Goal: Transaction & Acquisition: Purchase product/service

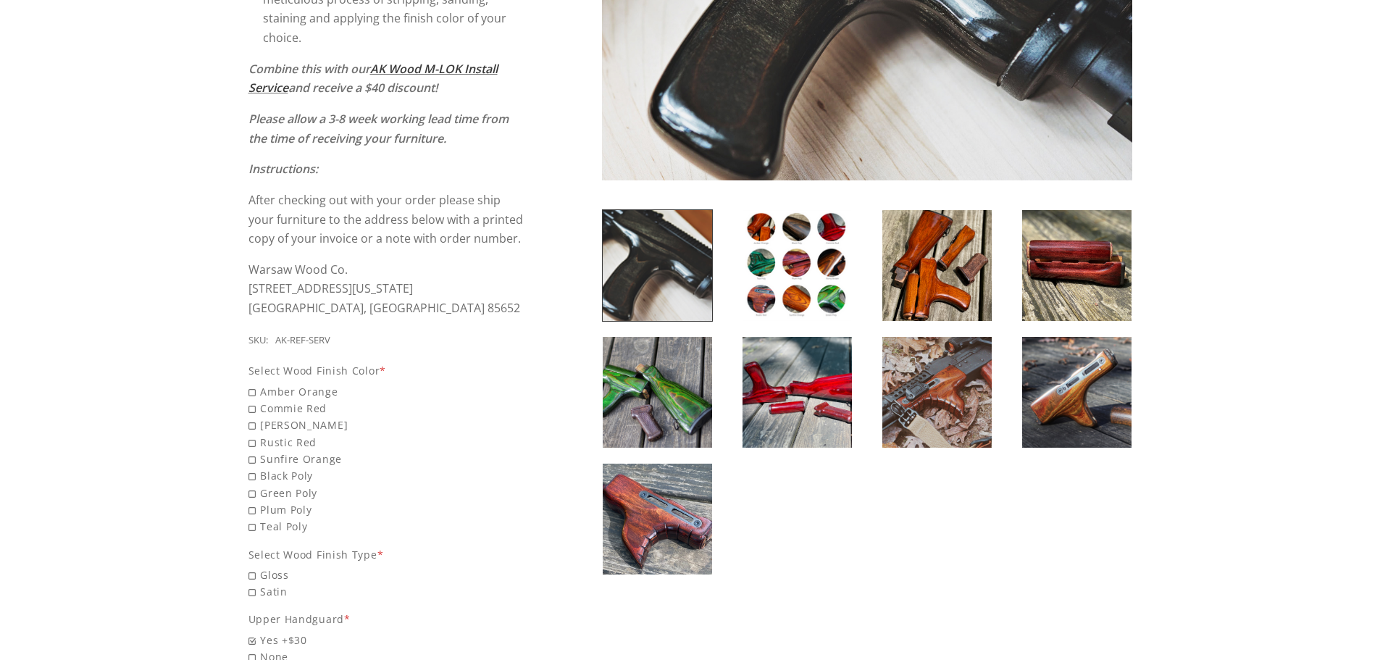
scroll to position [435, 0]
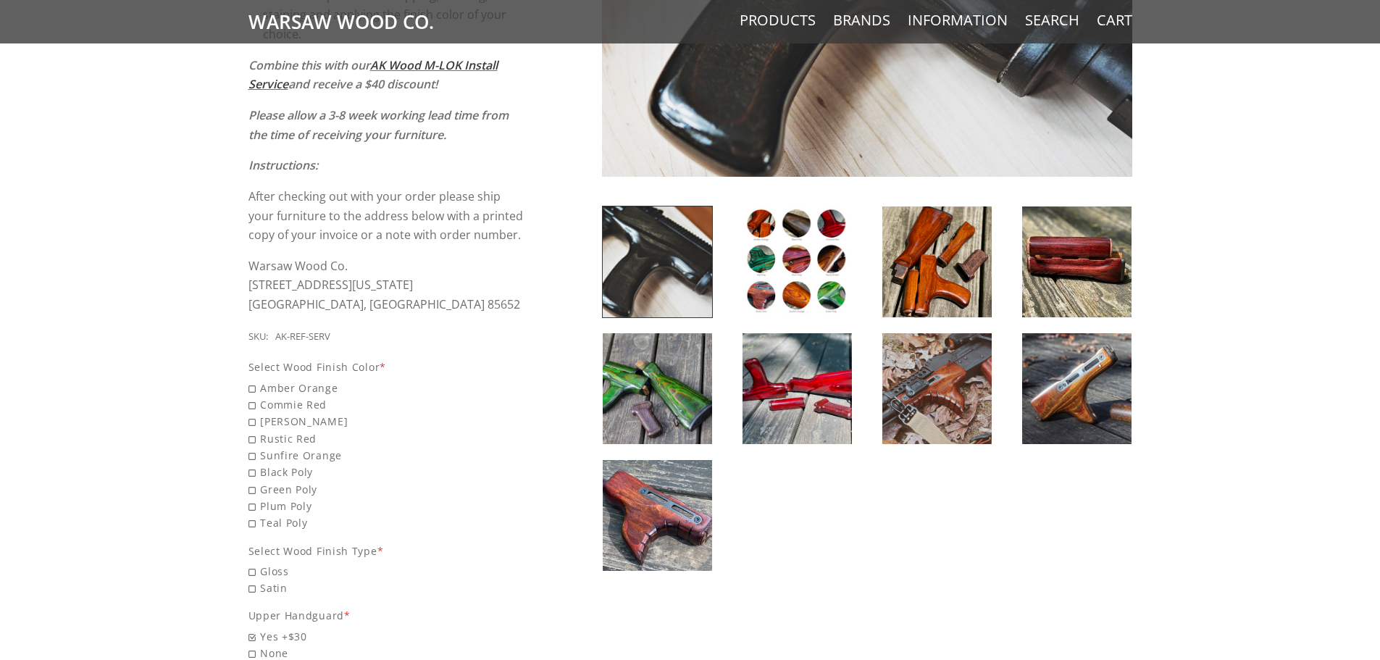
click at [804, 296] on img at bounding box center [797, 261] width 109 height 111
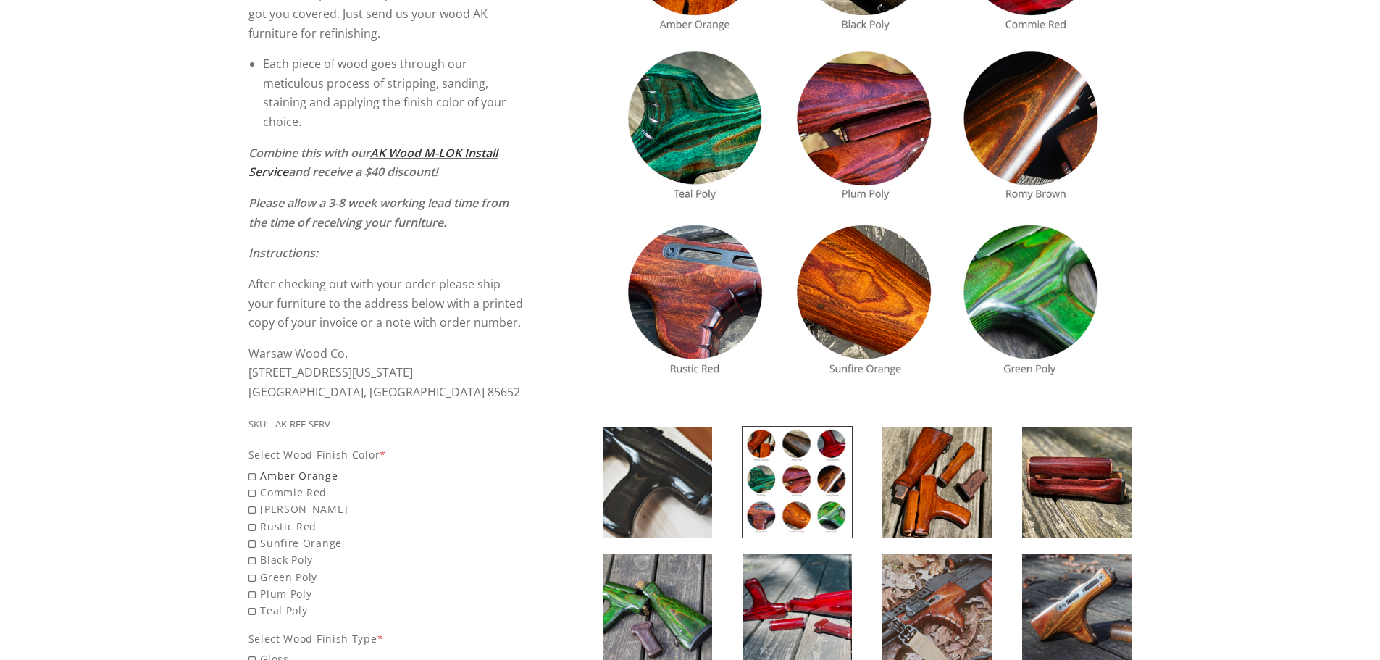
scroll to position [362, 0]
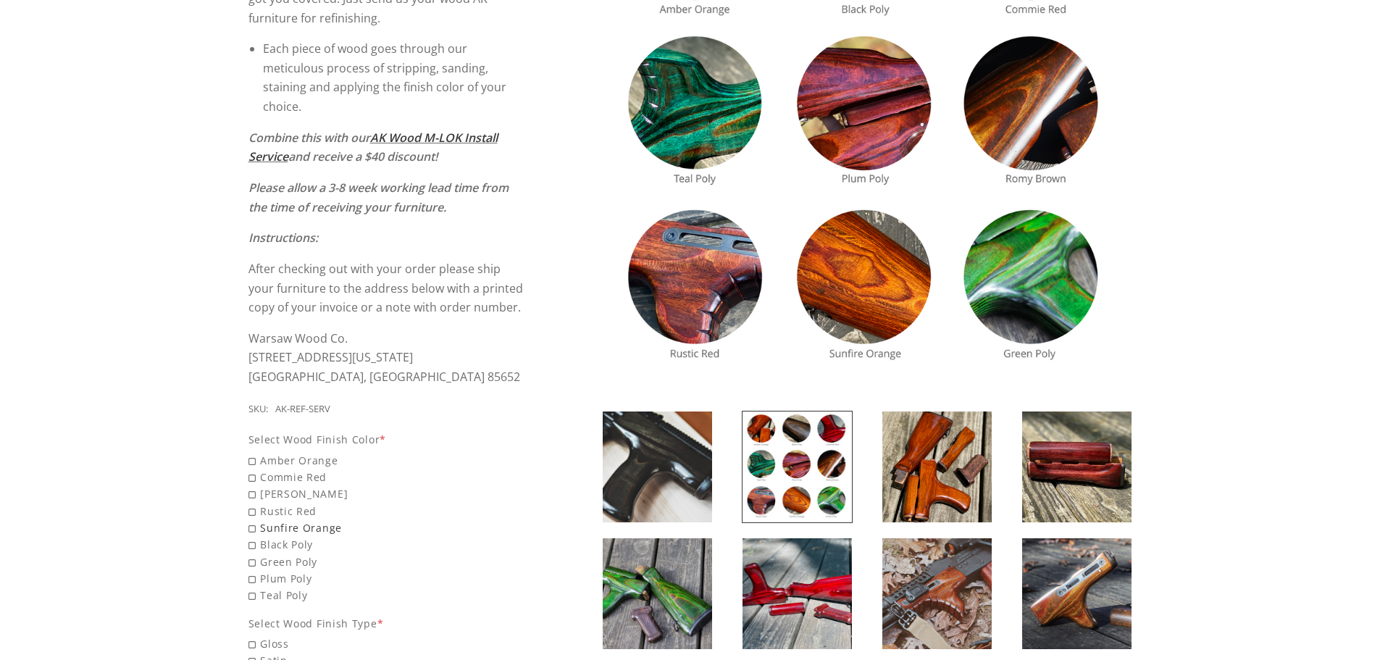
click at [319, 524] on span "Sunfire Orange" at bounding box center [386, 527] width 277 height 17
click at [319, 520] on input "Sunfire Orange" at bounding box center [349, 519] width 203 height 1
radio input "true"
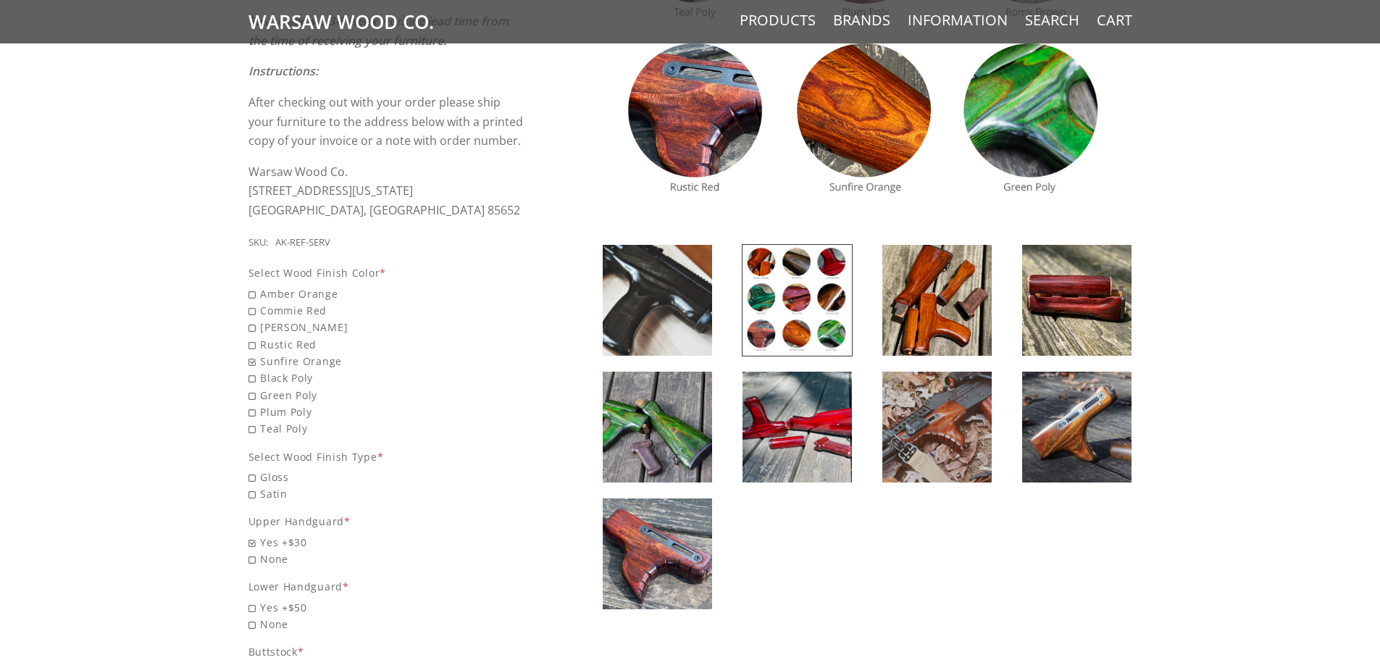
scroll to position [580, 0]
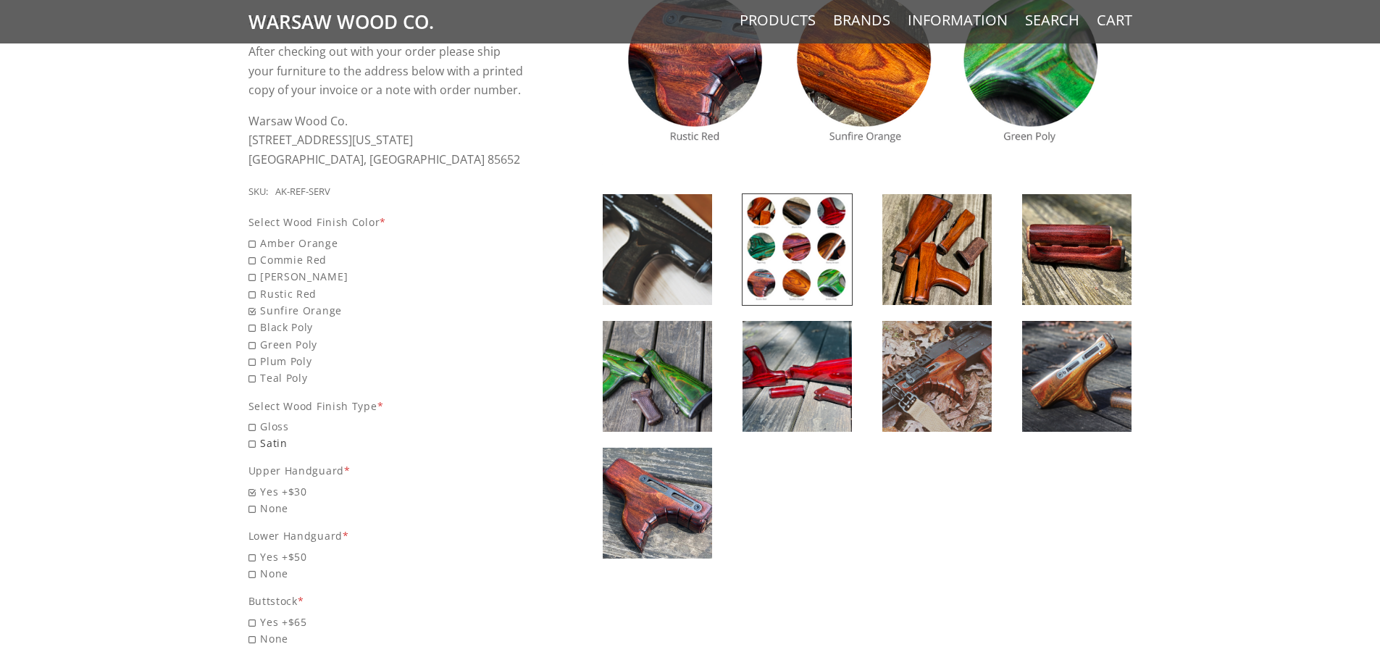
click at [270, 444] on span "Satin" at bounding box center [386, 443] width 277 height 17
click at [270, 435] on input "Satin" at bounding box center [349, 435] width 203 height 1
radio input "true"
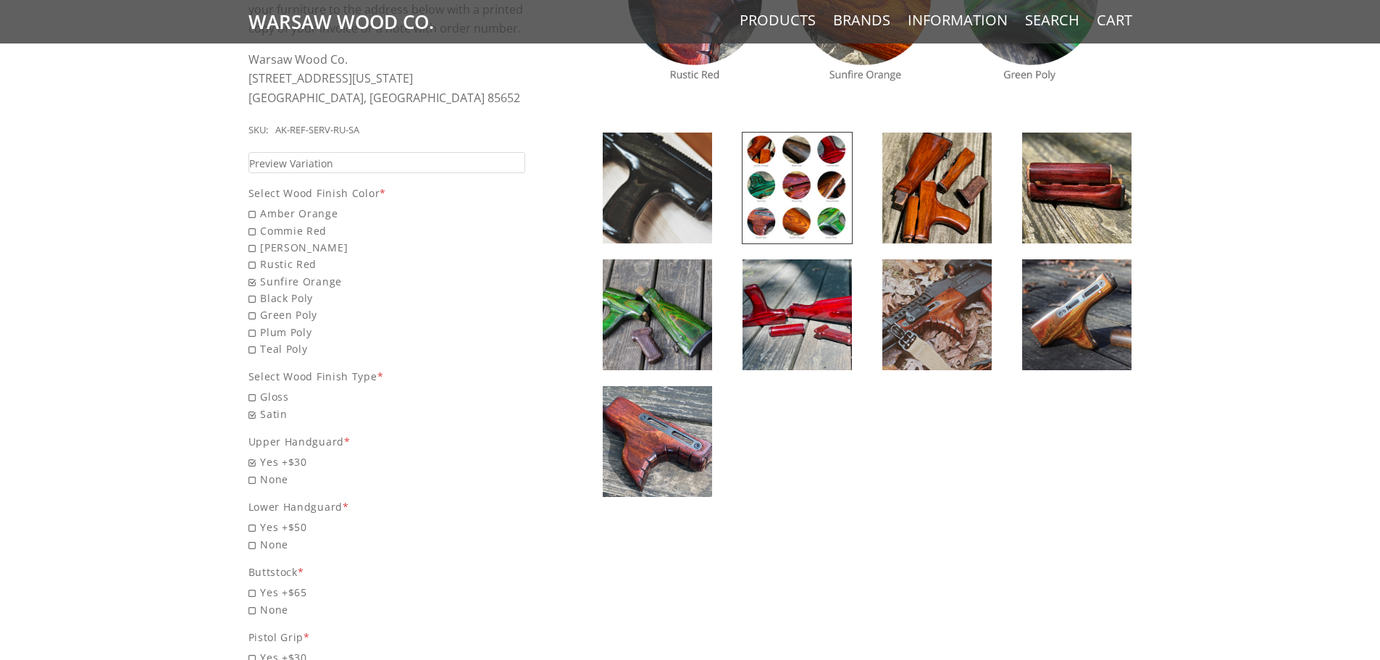
scroll to position [652, 0]
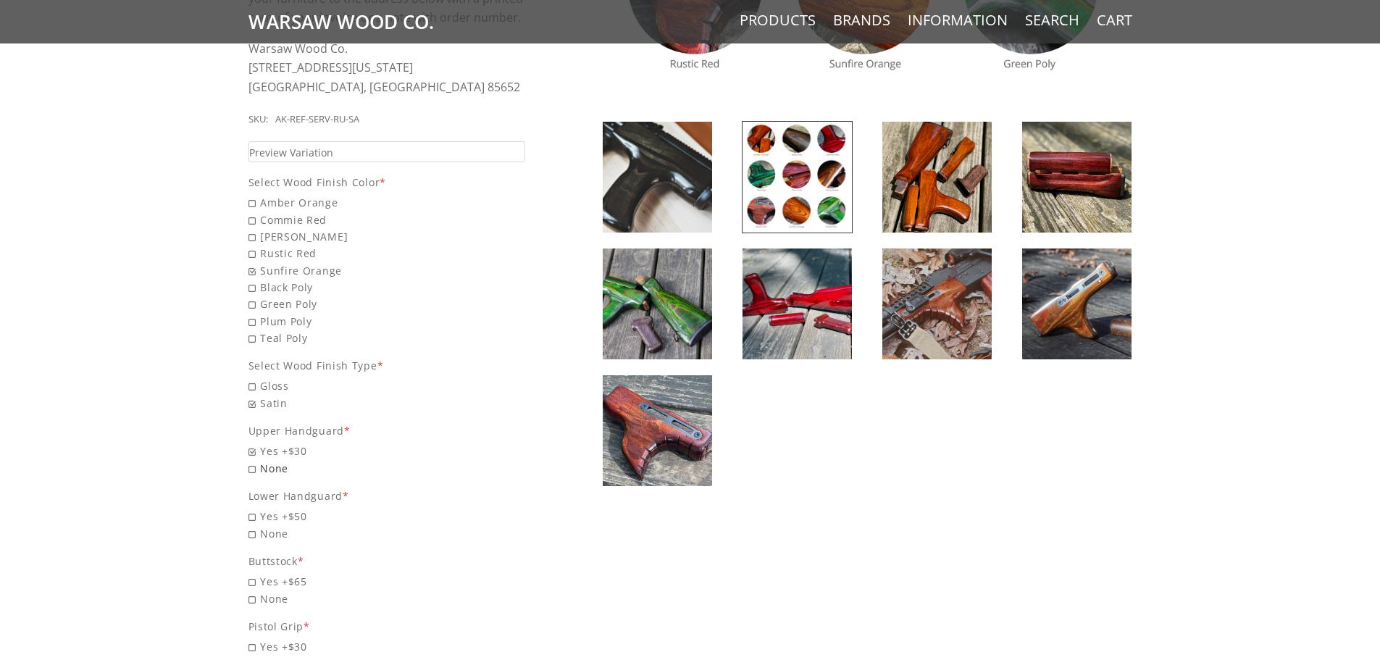
click at [254, 467] on span "None" at bounding box center [386, 468] width 277 height 17
click at [254, 461] on input "None" at bounding box center [349, 460] width 203 height 1
radio input "true"
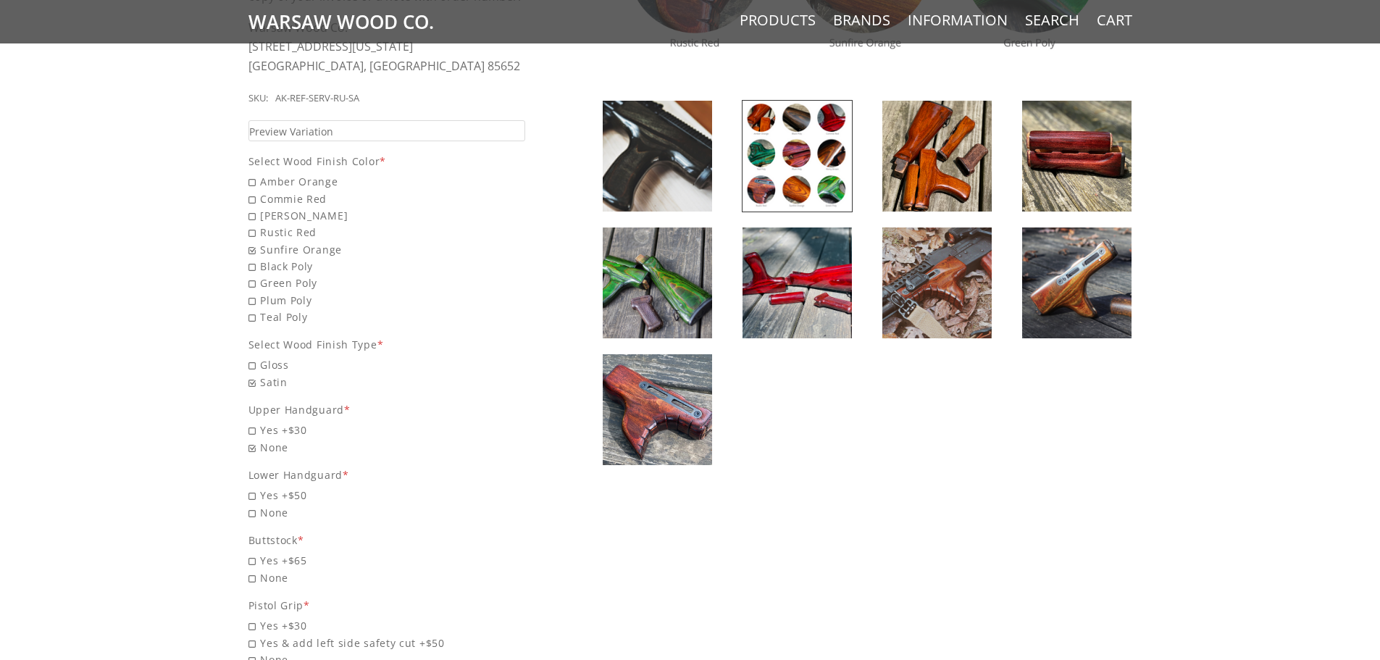
scroll to position [724, 0]
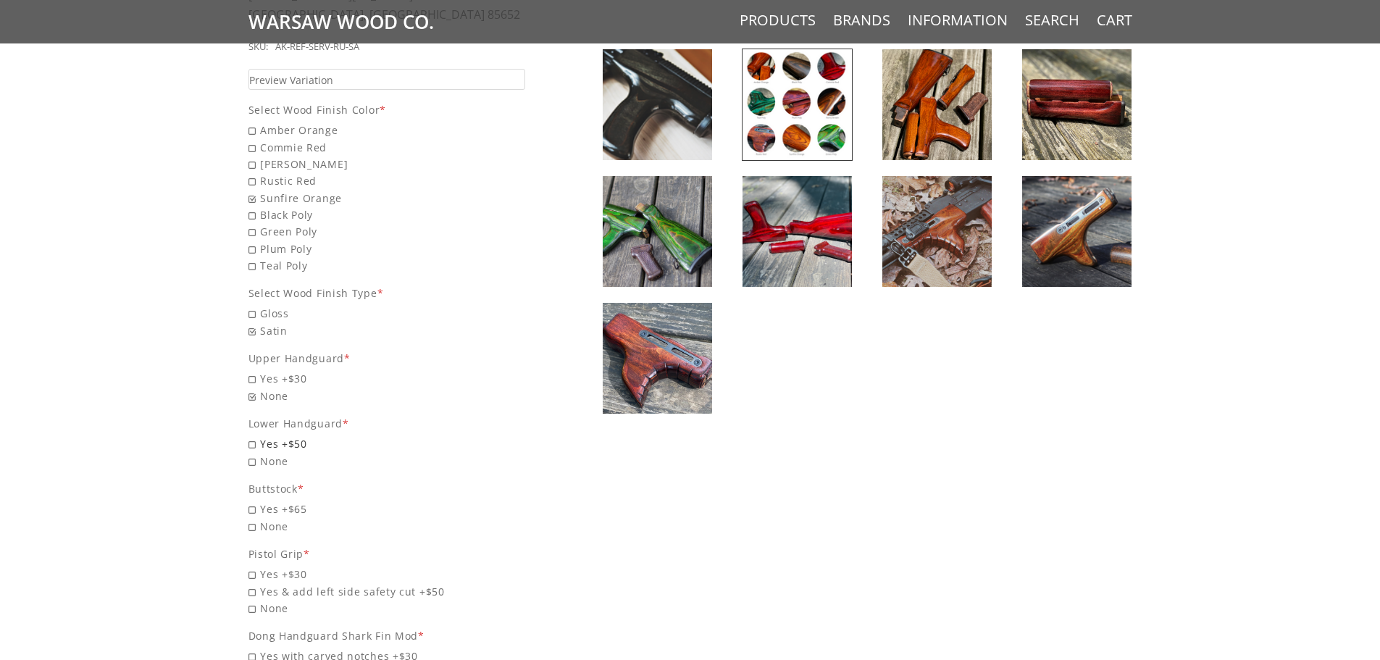
click at [250, 443] on span "Yes +$50" at bounding box center [386, 443] width 277 height 17
click at [250, 436] on input "Yes +$50" at bounding box center [349, 435] width 203 height 1
radio input "true"
click at [256, 506] on span "Yes +$65" at bounding box center [386, 509] width 277 height 17
click at [256, 501] on input "Yes +$65" at bounding box center [349, 501] width 203 height 1
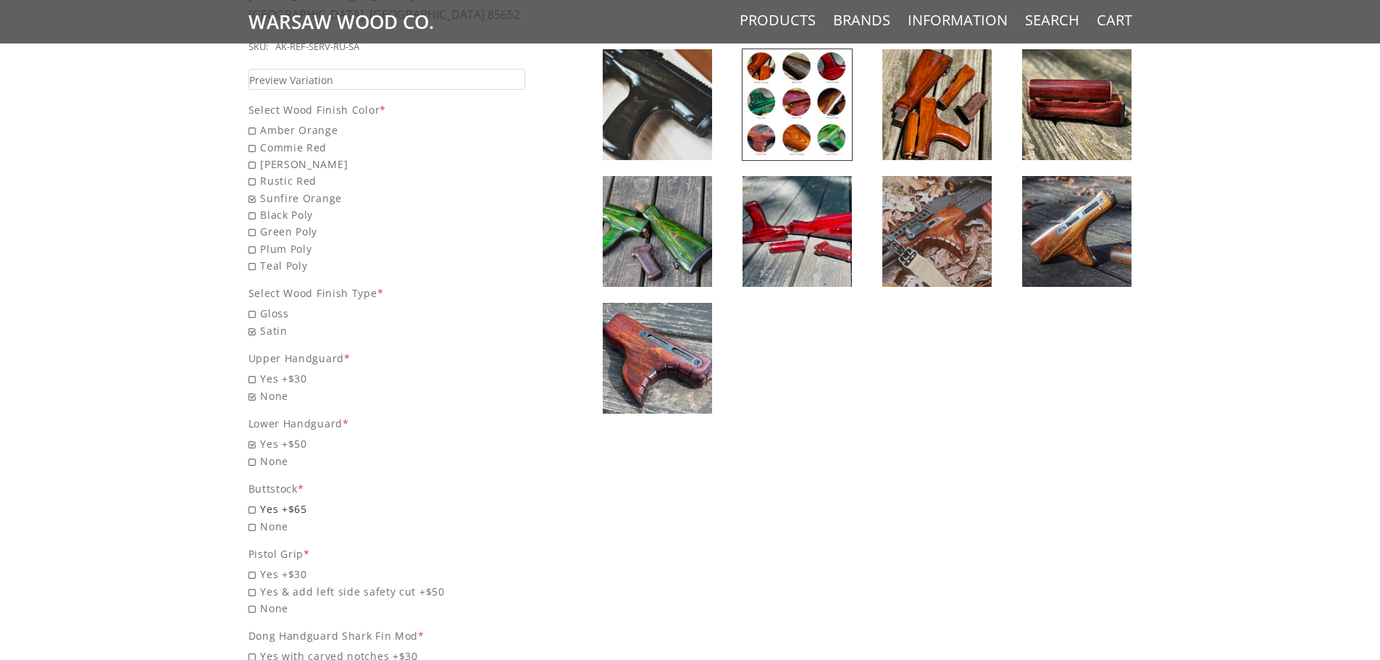
radio input "true"
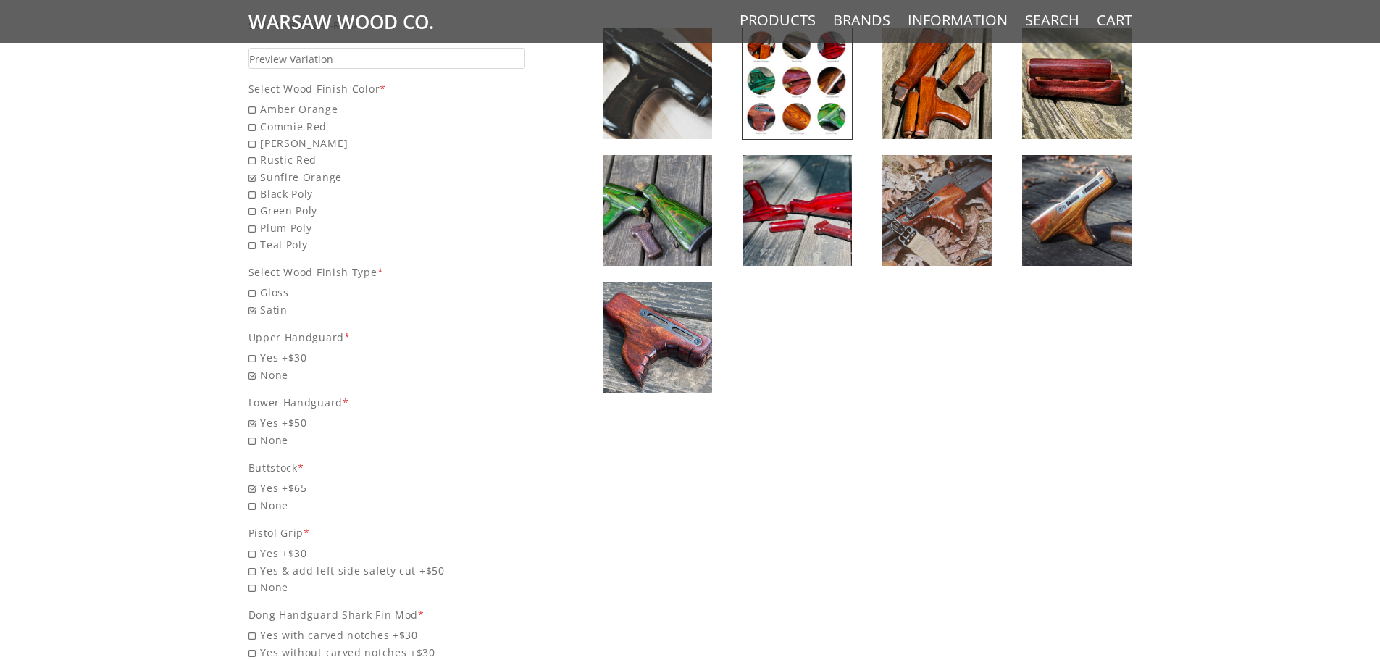
scroll to position [797, 0]
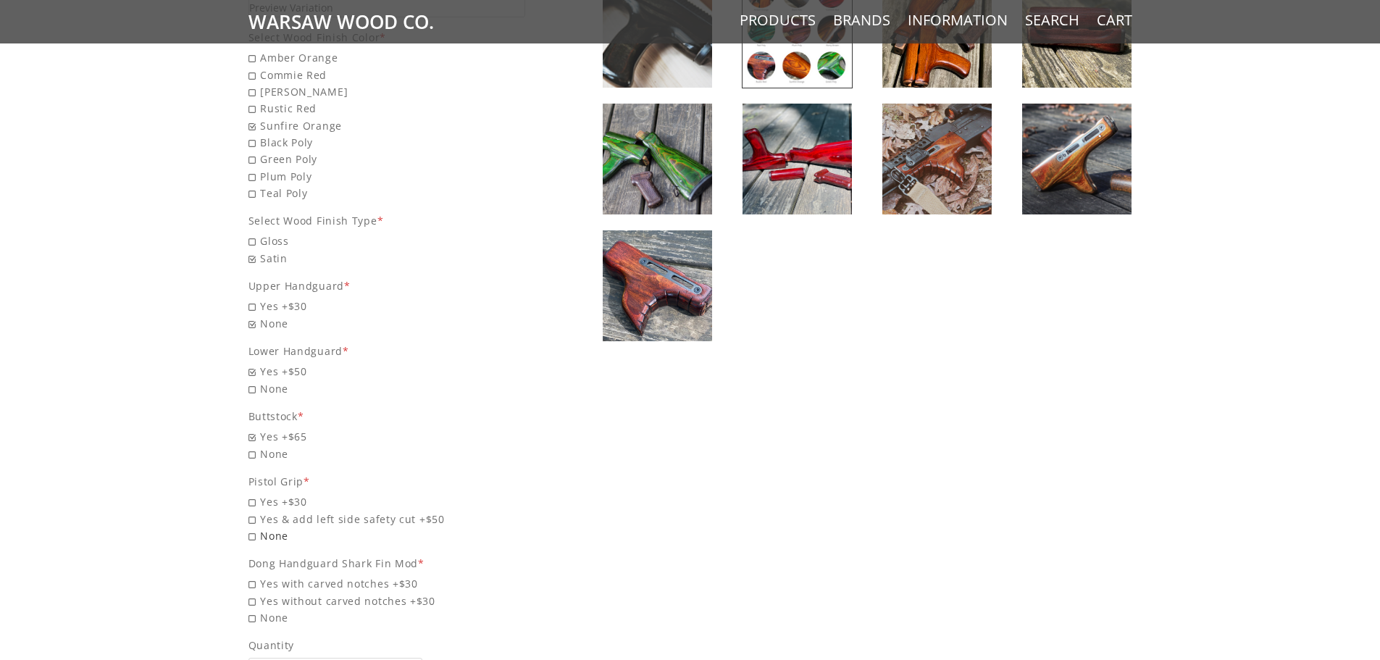
click at [251, 535] on span "None" at bounding box center [386, 535] width 277 height 17
click at [251, 528] on input "None" at bounding box center [349, 527] width 203 height 1
radio input "true"
click at [88, 480] on div "$115.00 Your old wood deserves a facelift - your new wood wants one too! From o…" at bounding box center [690, 100] width 1380 height 1424
click at [252, 393] on span "None" at bounding box center [386, 388] width 277 height 17
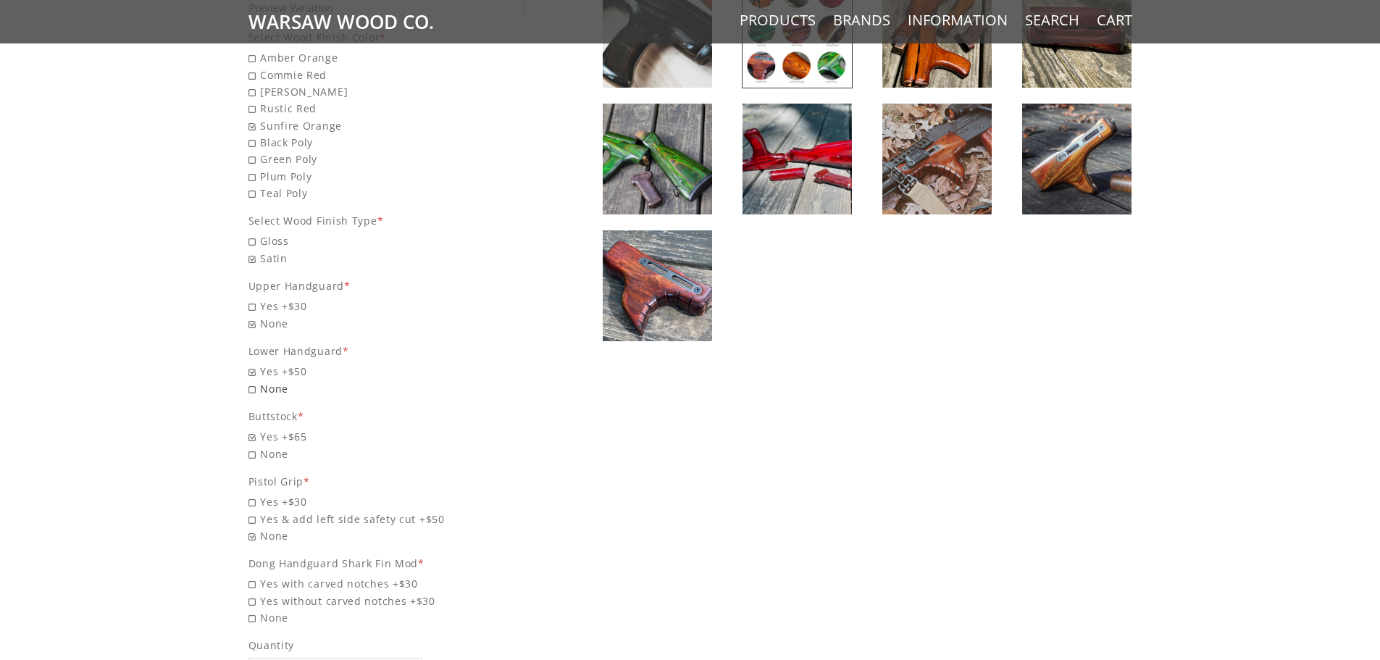
click at [252, 381] on input "None" at bounding box center [349, 380] width 203 height 1
radio input "true"
click at [141, 410] on div "$115.00 Your old wood deserves a facelift - your new wood wants one too! From o…" at bounding box center [690, 100] width 1380 height 1424
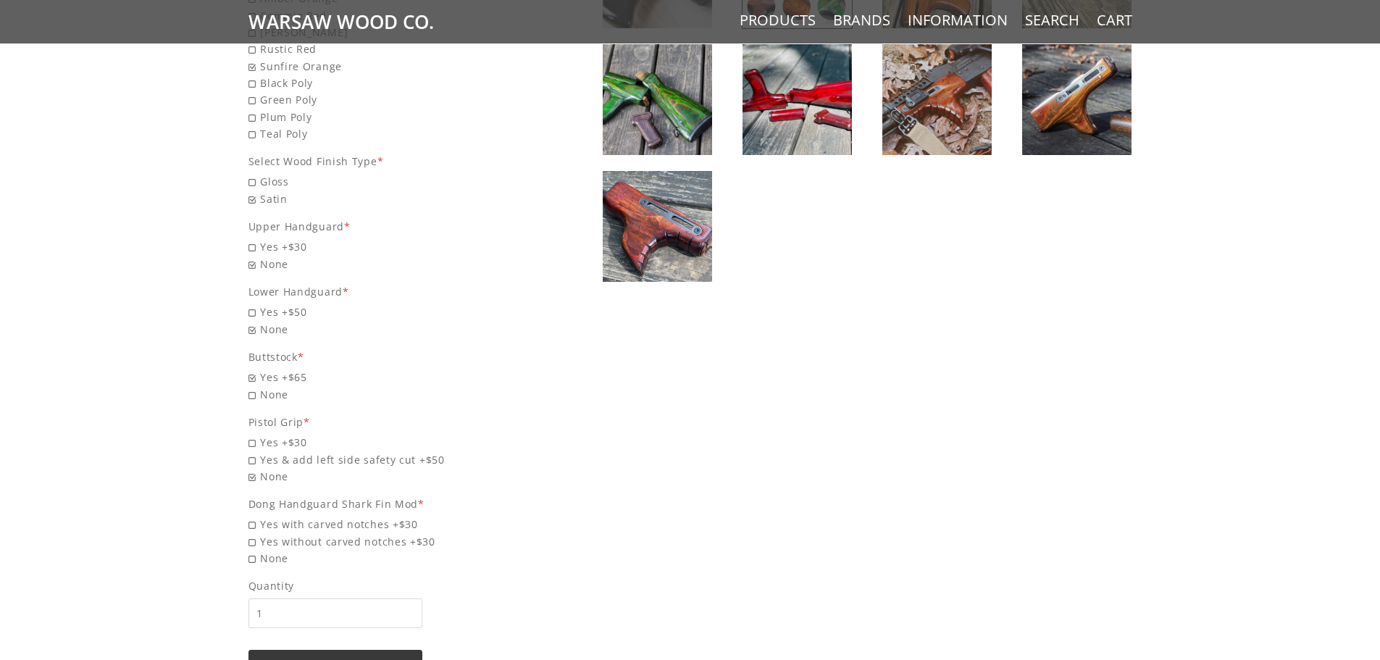
scroll to position [869, 0]
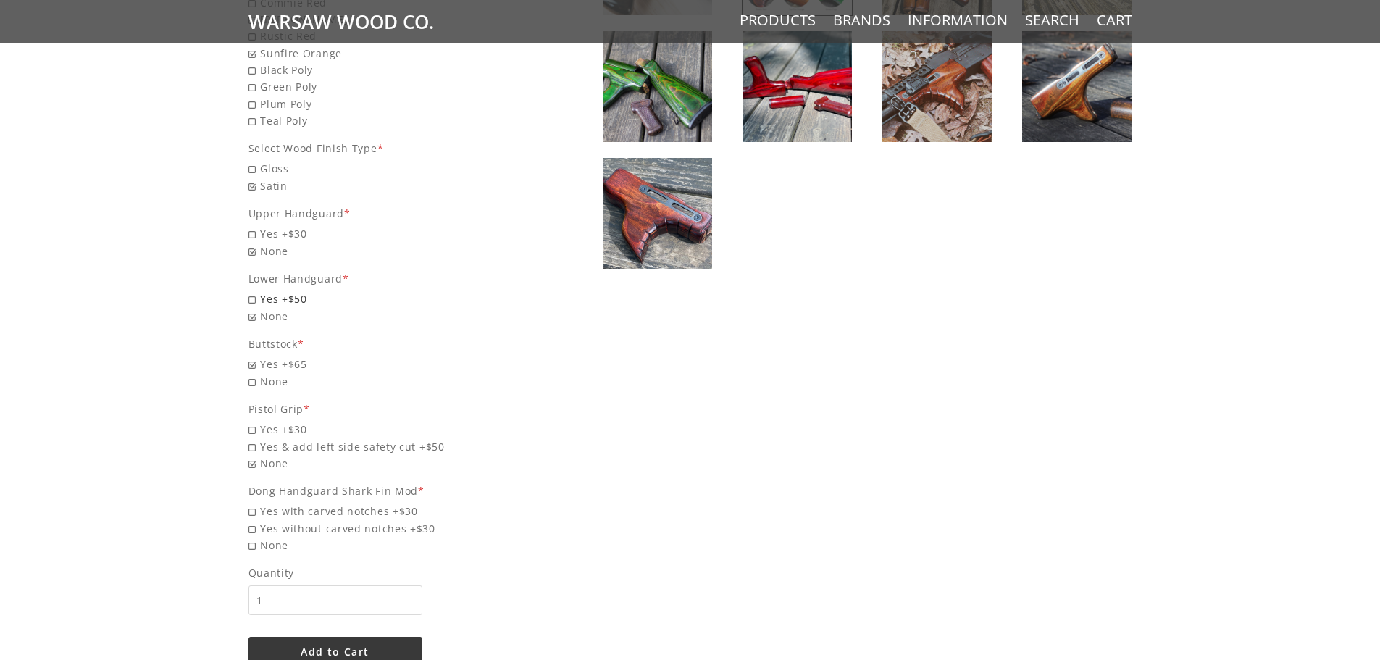
click at [251, 298] on span "Yes +$50" at bounding box center [386, 299] width 277 height 17
click at [251, 291] on input "Yes +$50" at bounding box center [349, 291] width 203 height 1
radio input "true"
click at [726, 506] on div "$65.00 Your old wood deserves a facelift - your new wood wants one too! From ol…" at bounding box center [690, 27] width 913 height 1366
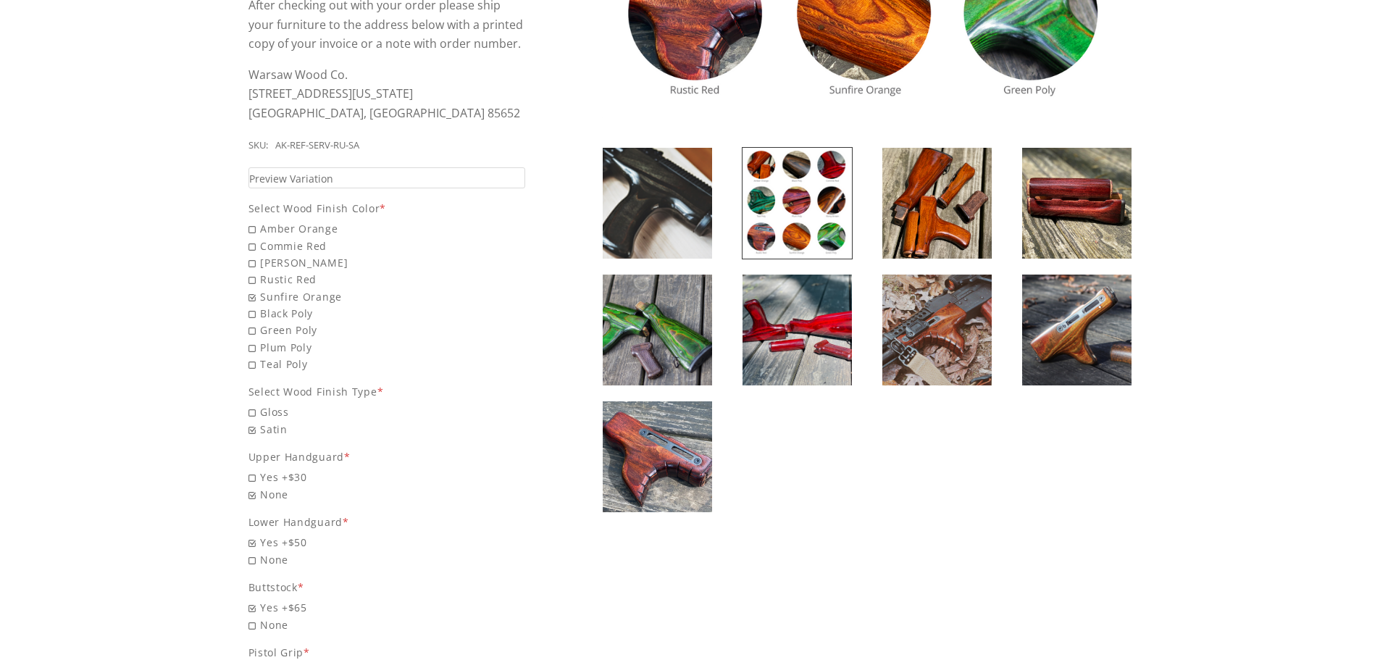
scroll to position [652, 0]
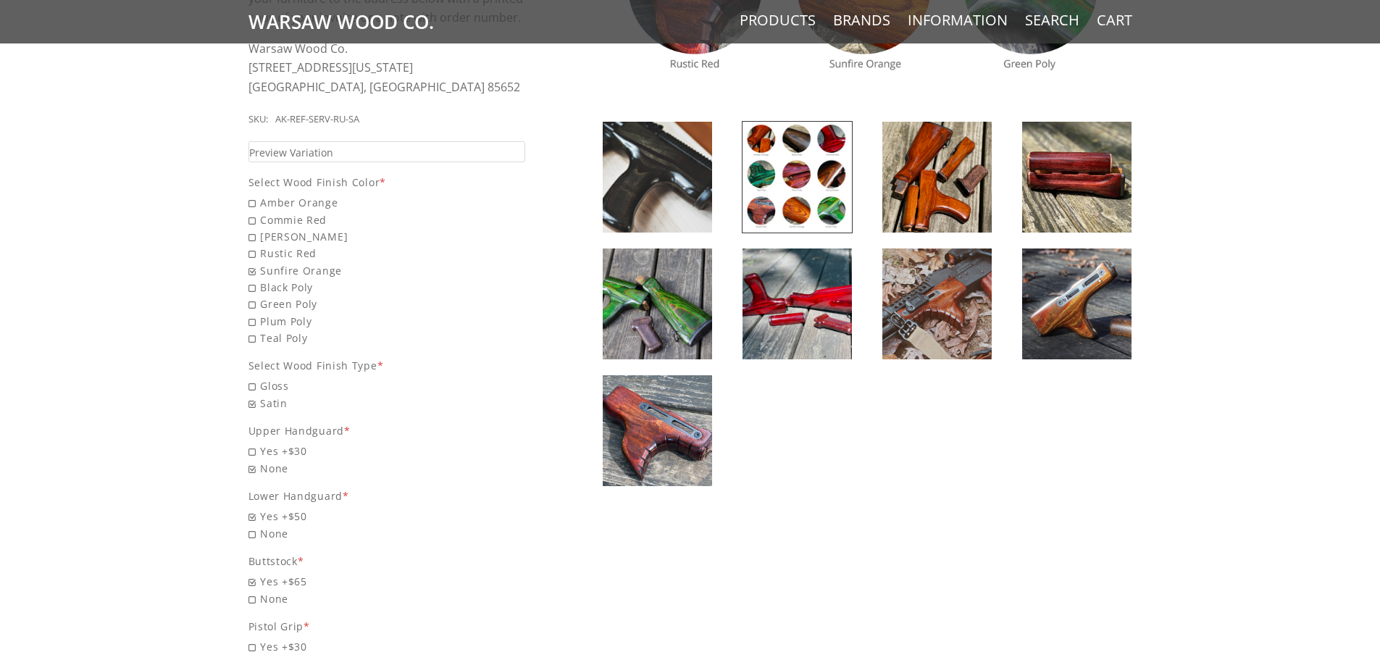
click at [942, 335] on img at bounding box center [936, 303] width 109 height 111
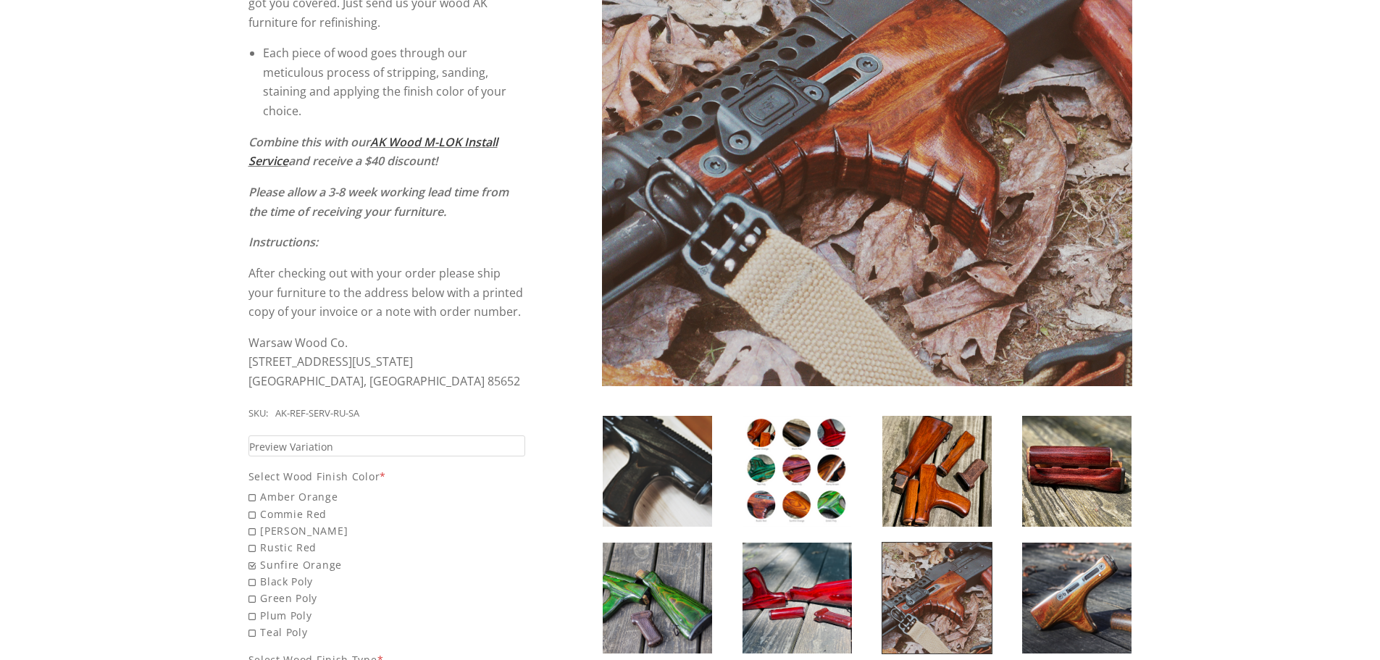
scroll to position [362, 0]
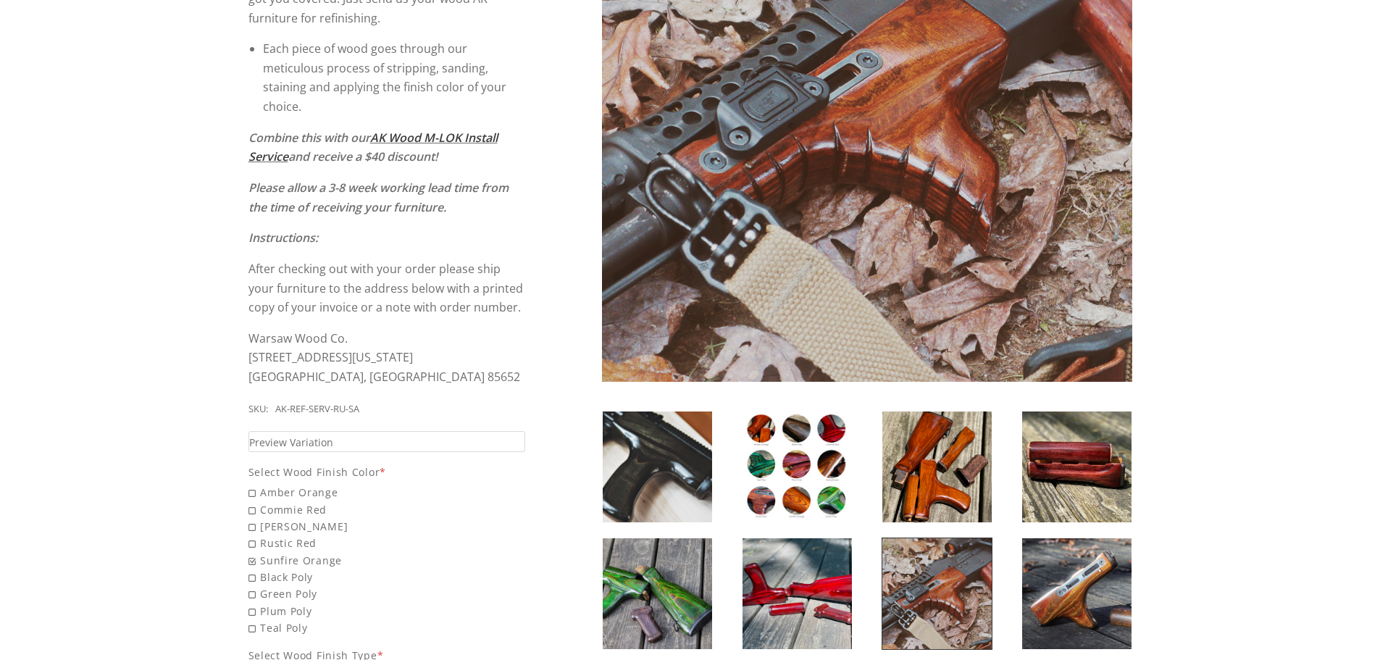
click at [1074, 538] on img at bounding box center [1076, 593] width 109 height 111
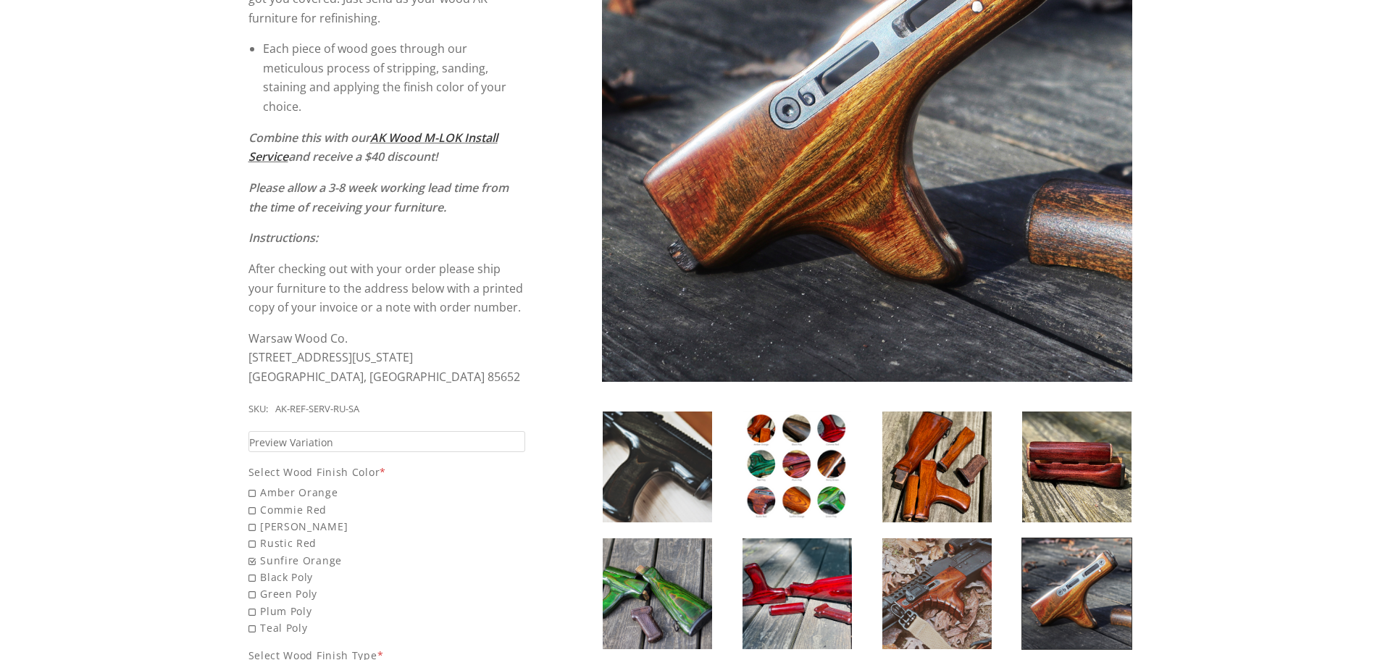
click at [957, 574] on img at bounding box center [936, 593] width 109 height 111
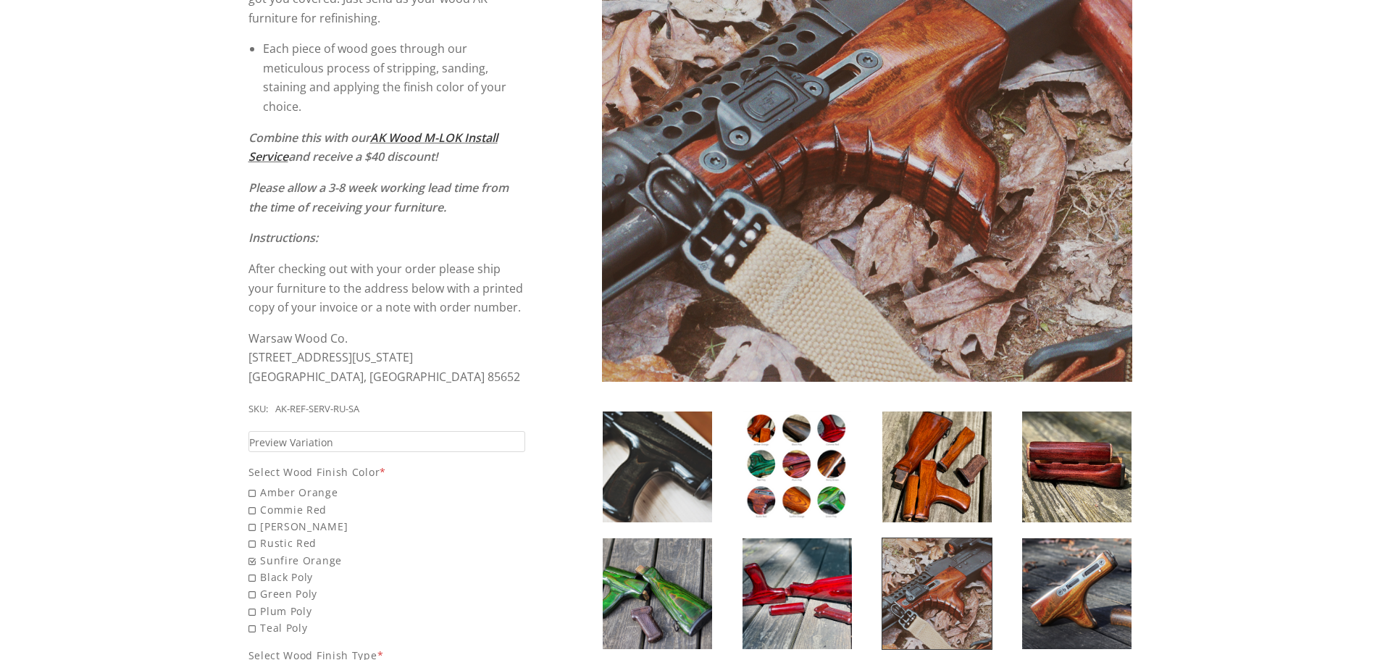
click at [839, 599] on img at bounding box center [797, 593] width 109 height 111
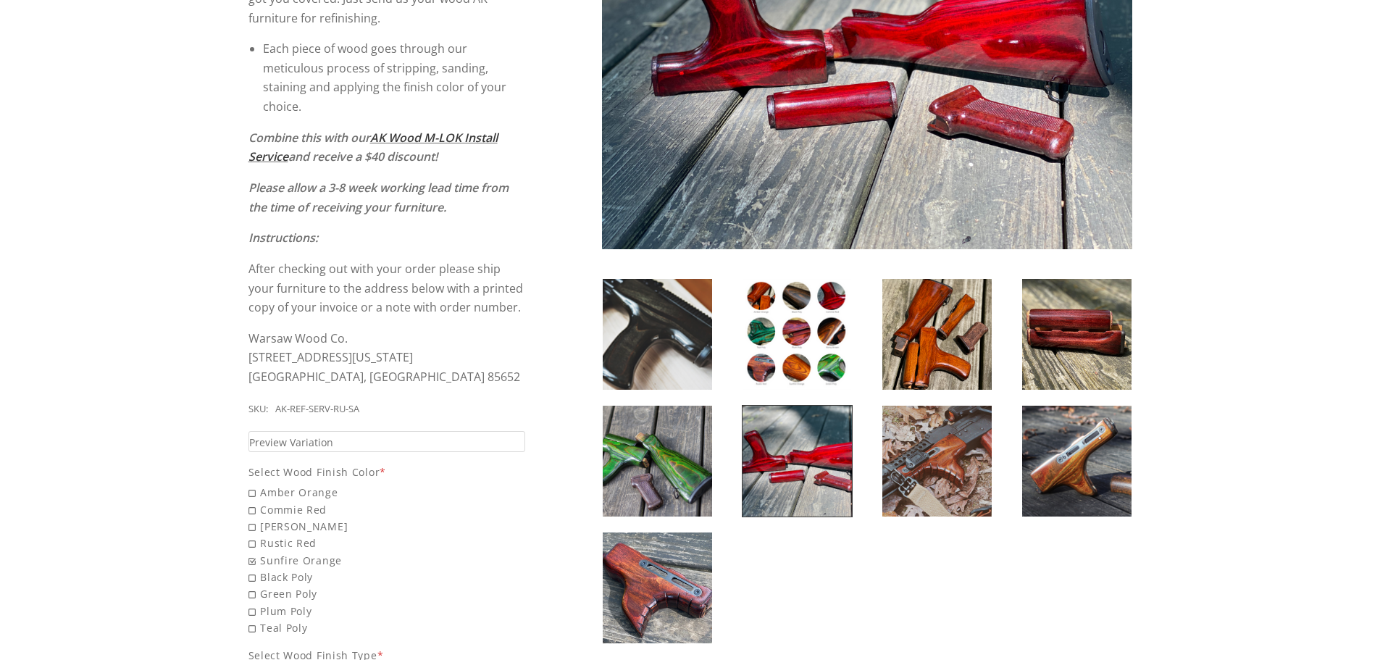
click at [664, 477] on img at bounding box center [657, 461] width 109 height 111
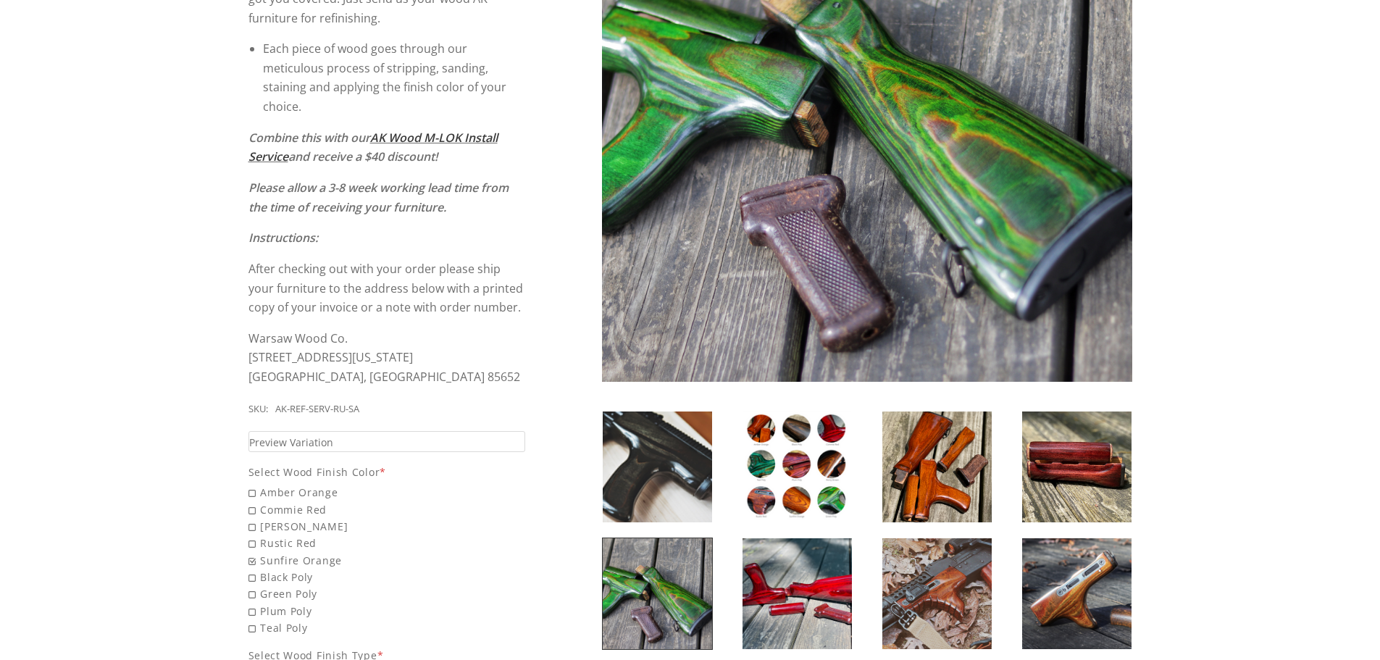
click at [671, 456] on img at bounding box center [657, 466] width 109 height 111
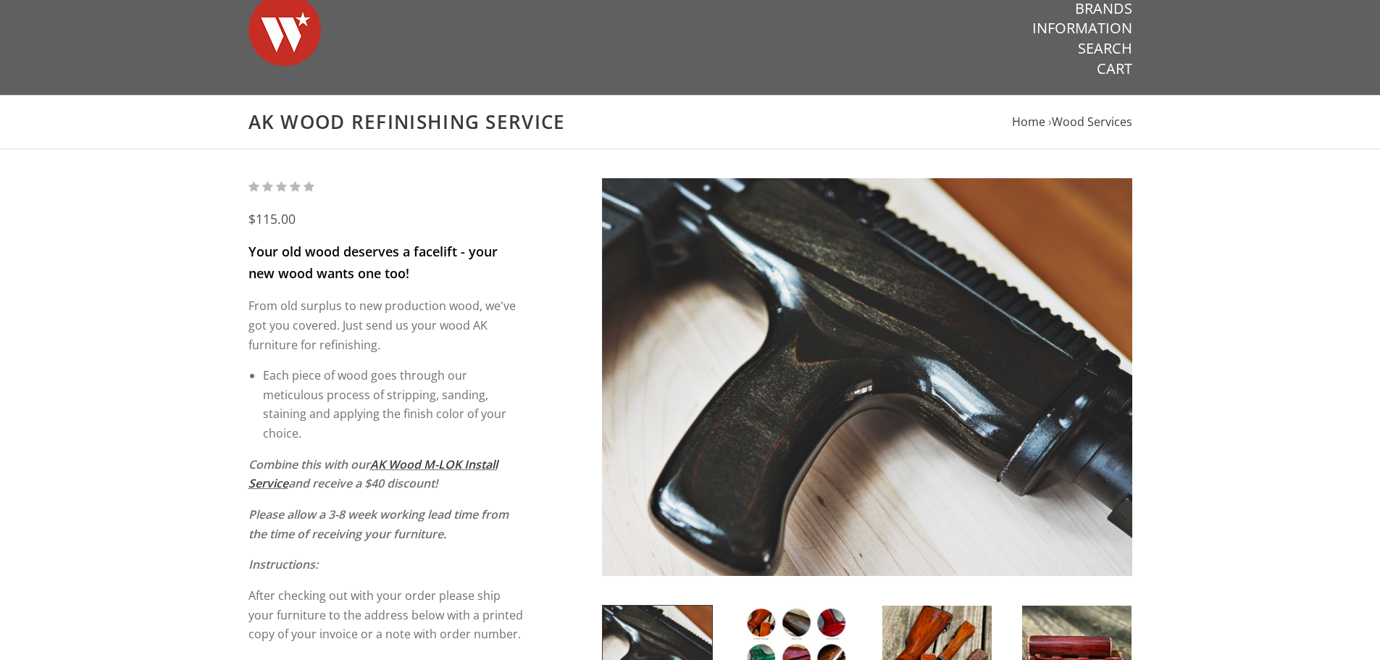
scroll to position [0, 0]
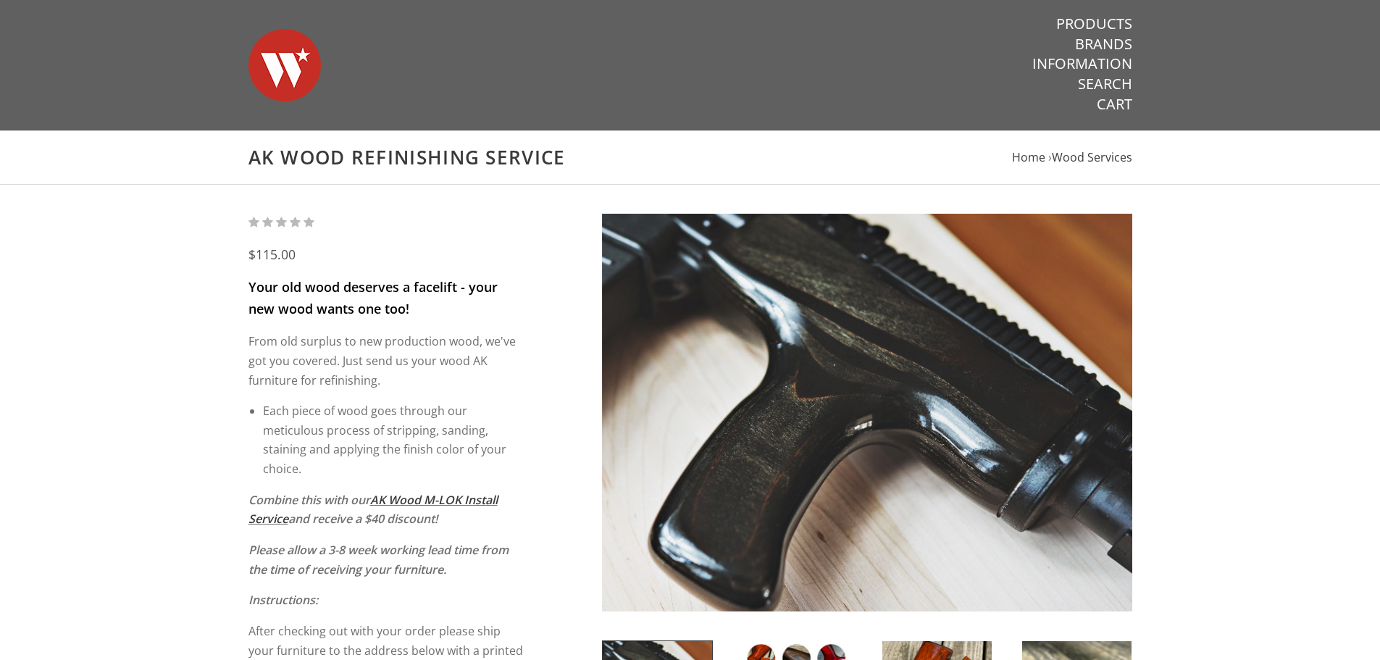
click at [266, 51] on img at bounding box center [284, 64] width 72 height 101
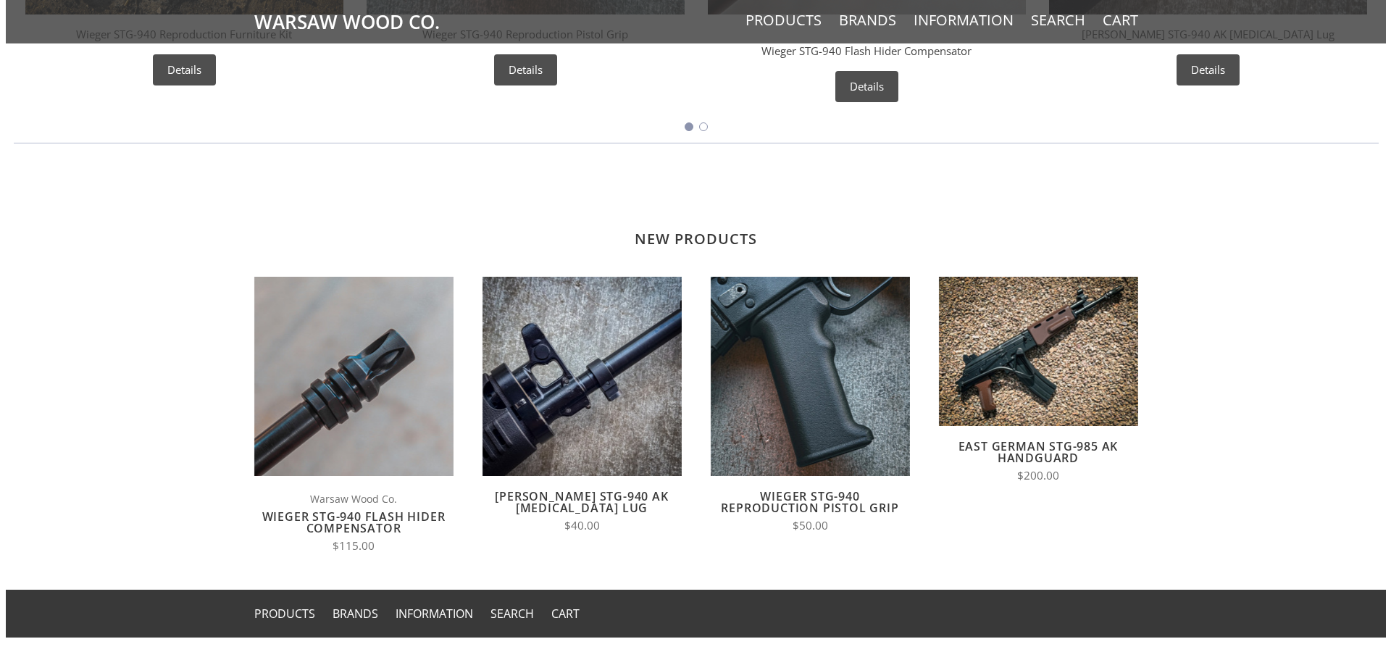
scroll to position [1207, 0]
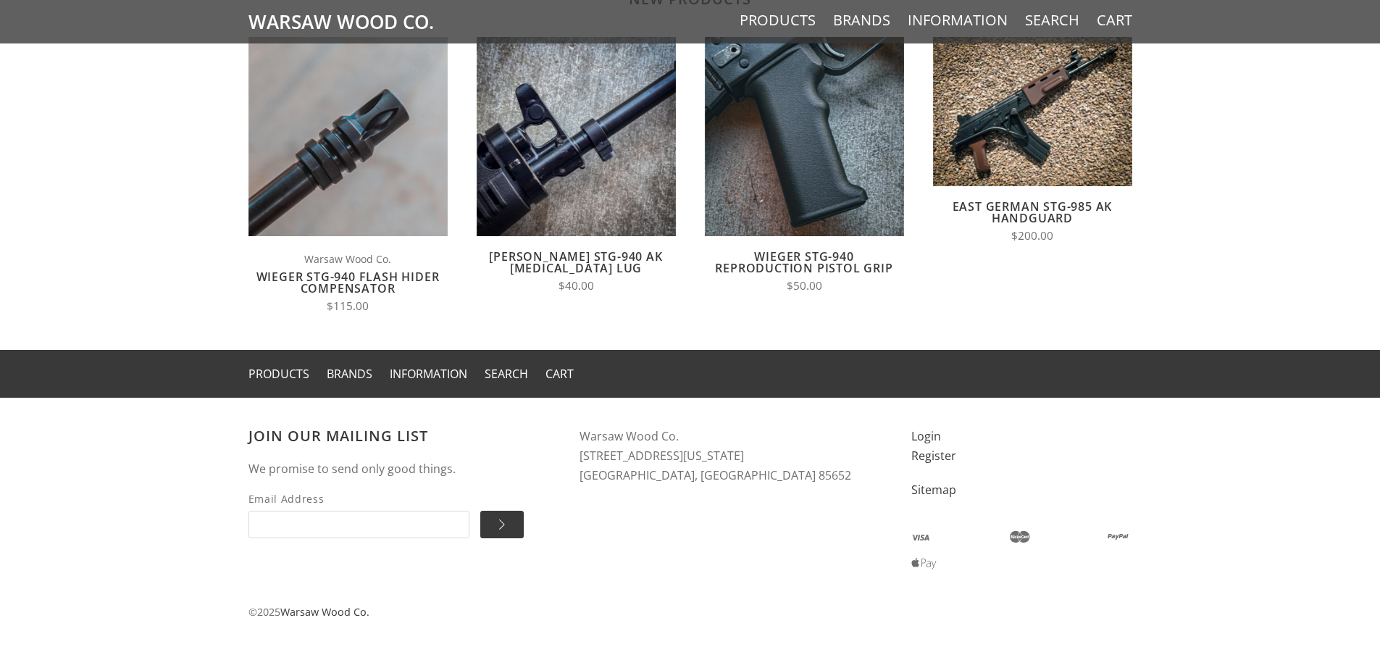
click at [274, 383] on li "Products" at bounding box center [278, 374] width 61 height 20
click at [283, 374] on link "Products" at bounding box center [278, 374] width 61 height 16
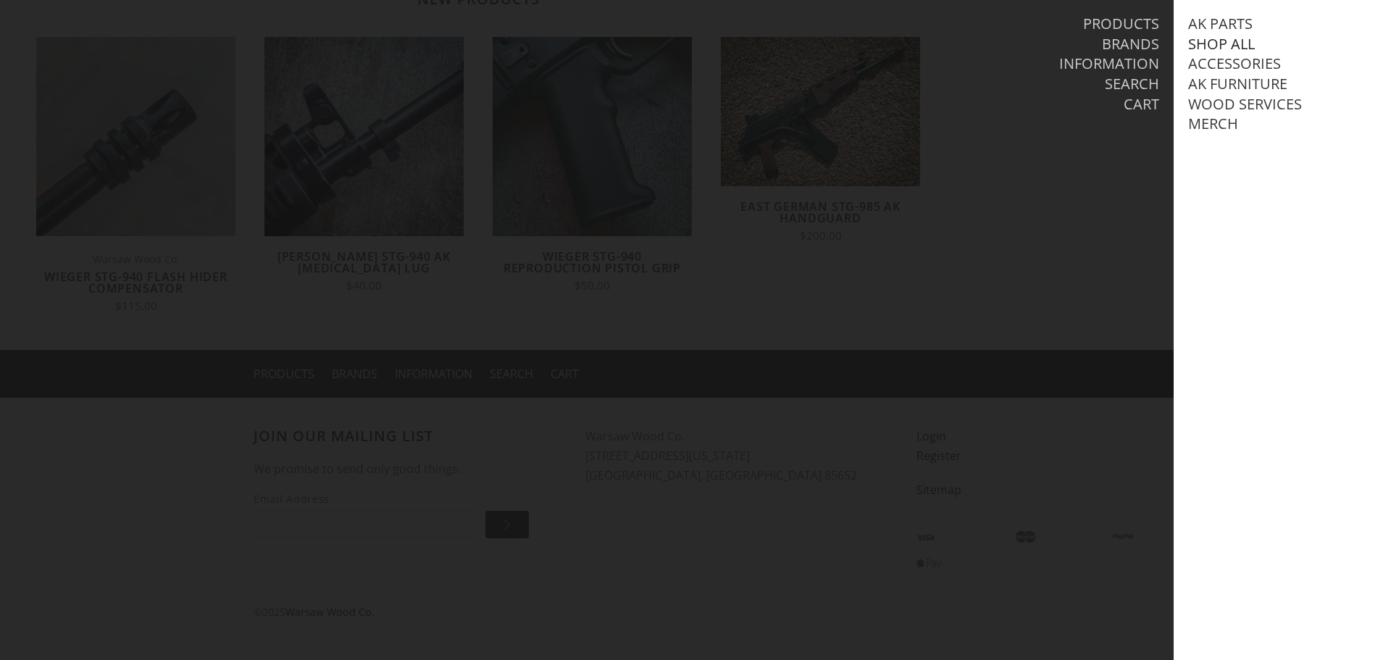
click at [1227, 37] on link "Shop All" at bounding box center [1221, 44] width 67 height 19
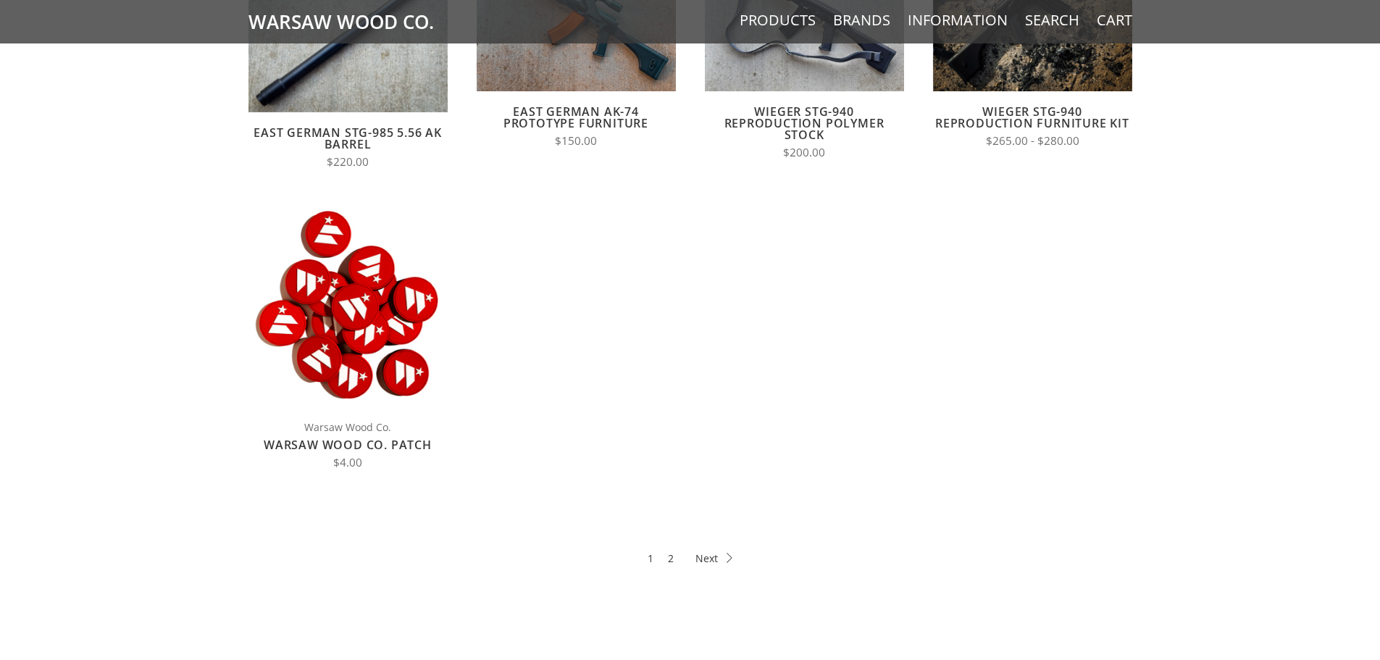
scroll to position [652, 0]
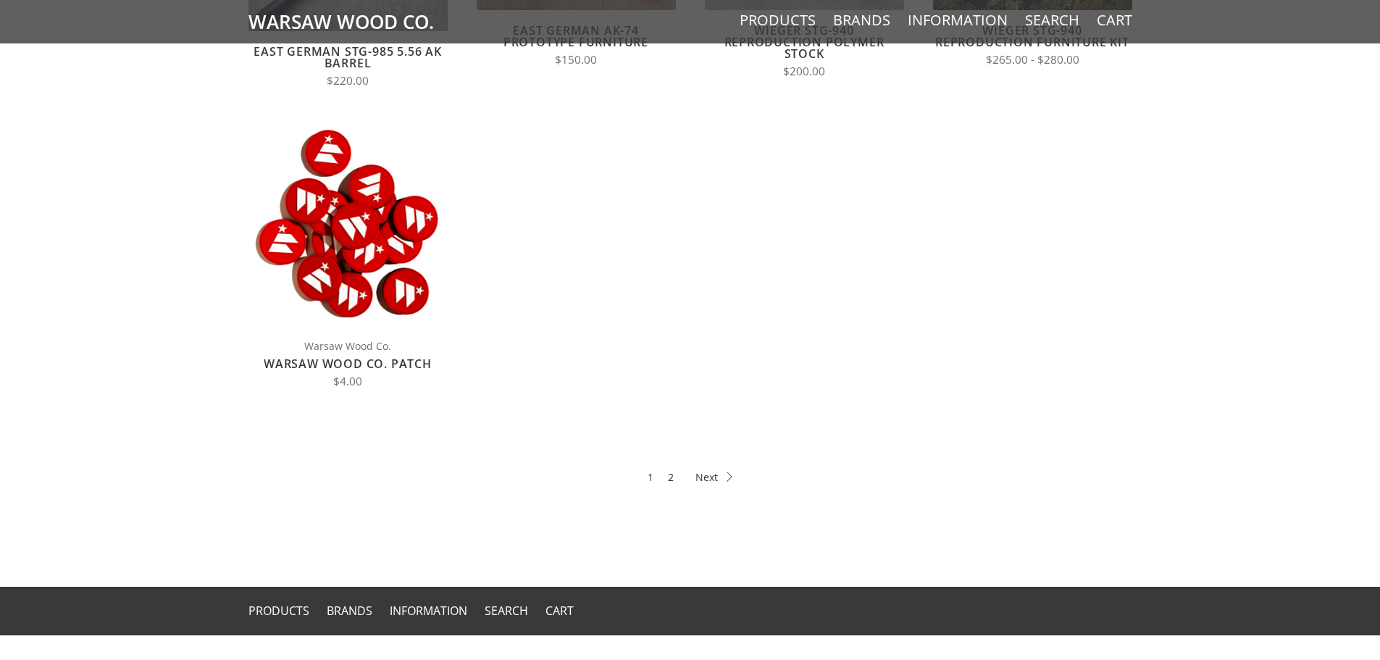
click at [672, 482] on link "2" at bounding box center [671, 477] width 6 height 17
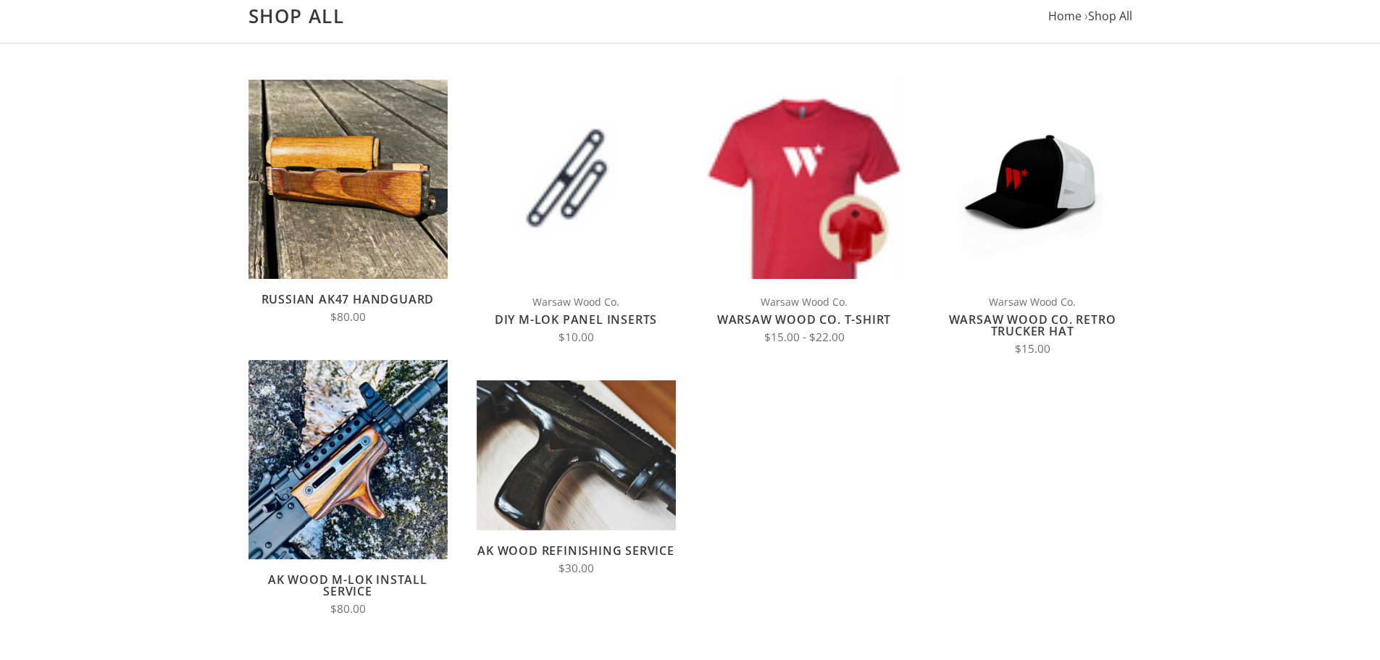
scroll to position [145, 0]
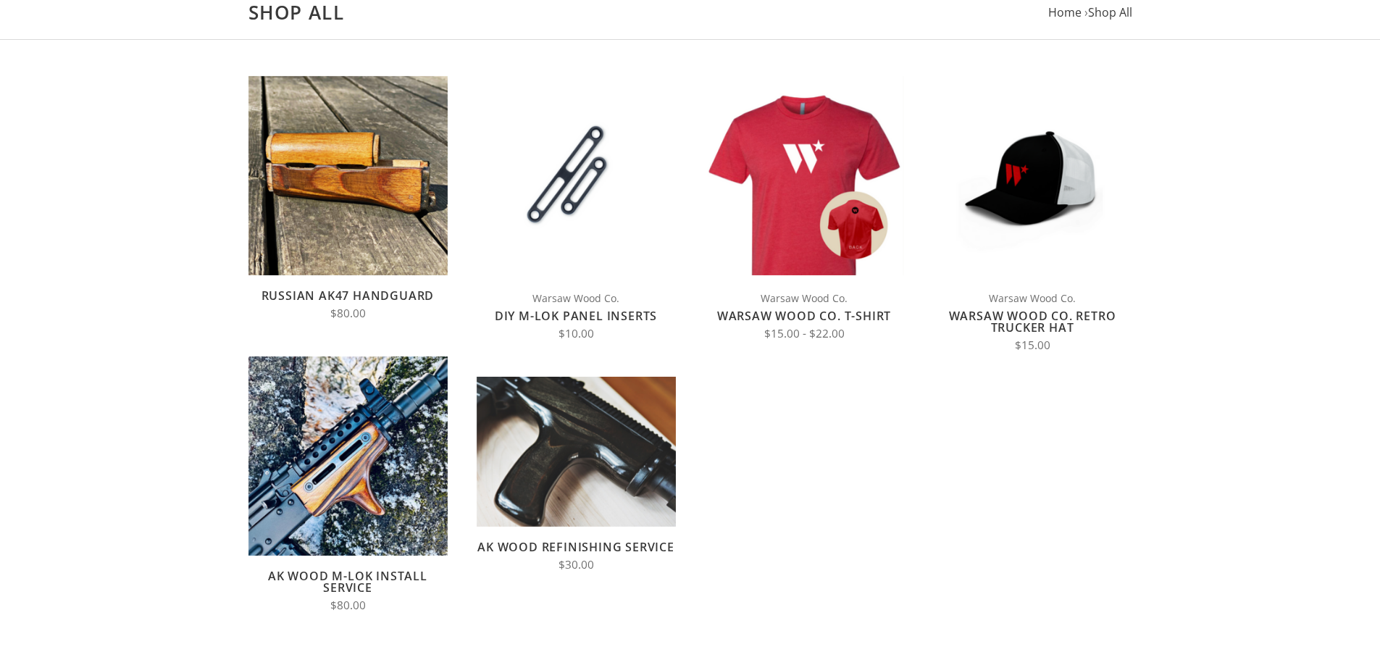
click at [574, 308] on link "DIY M-LOK Panel Inserts" at bounding box center [576, 316] width 162 height 16
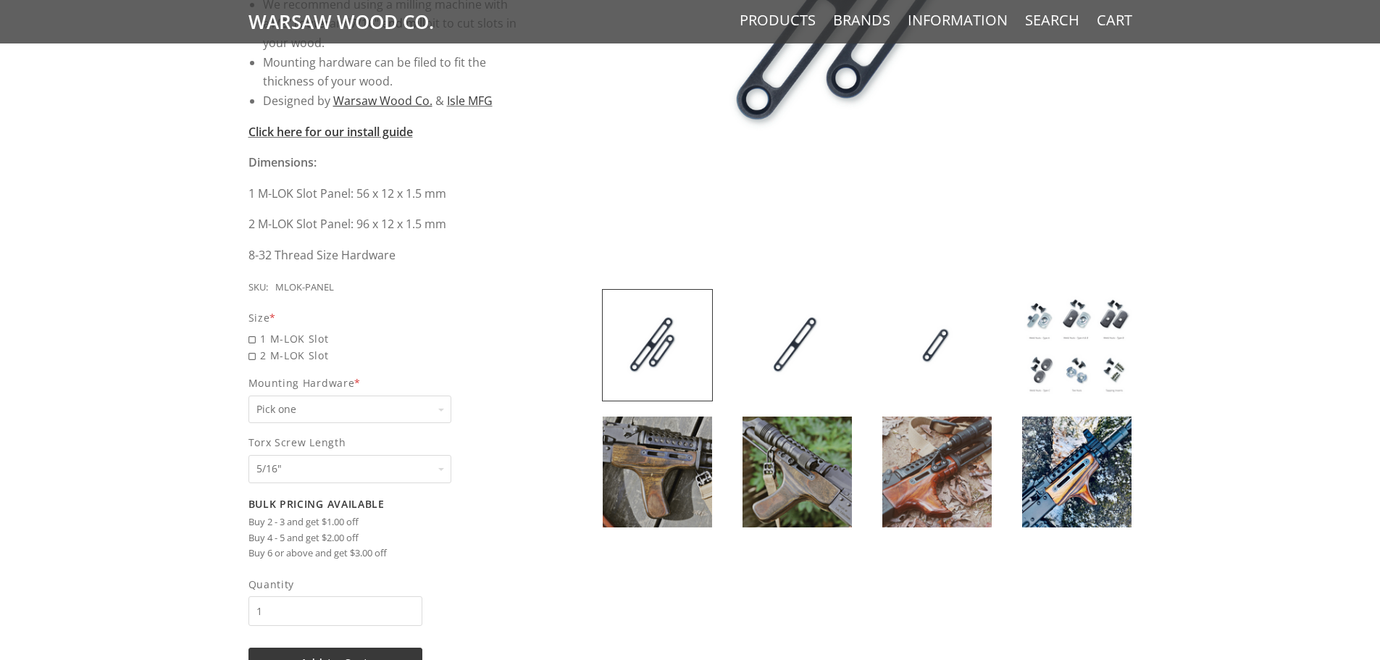
scroll to position [507, 0]
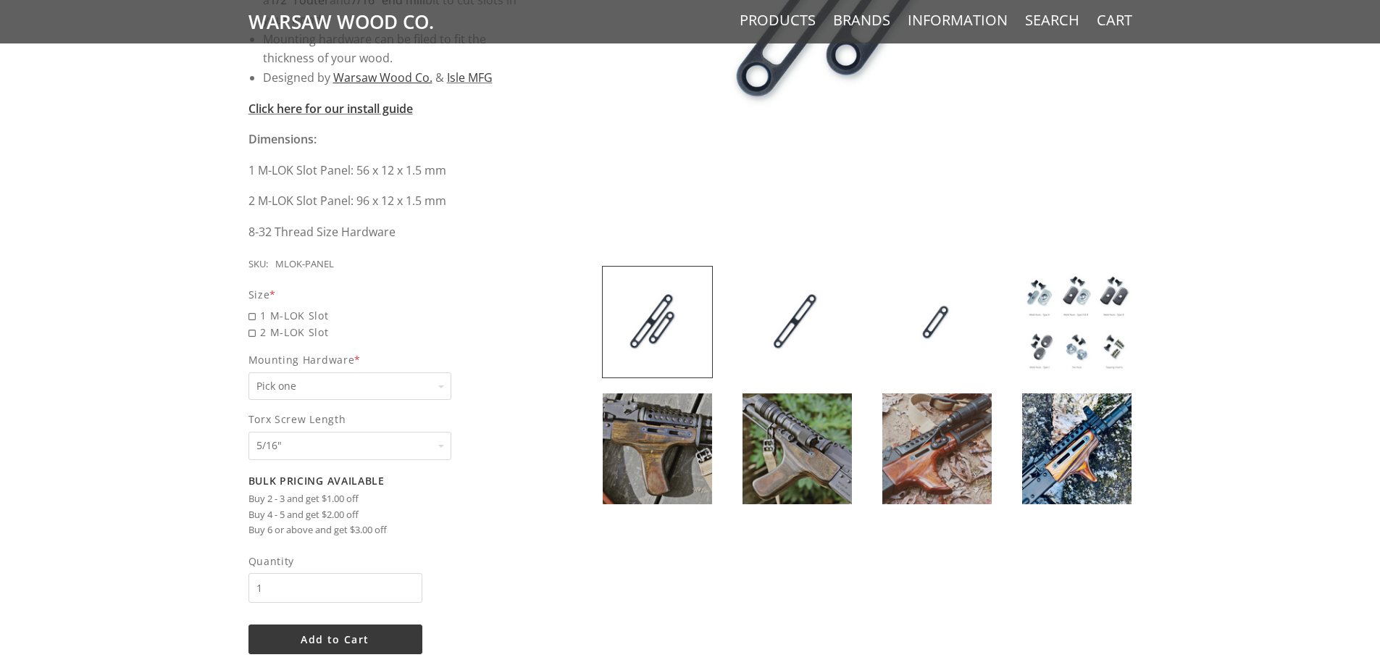
click at [794, 348] on img at bounding box center [797, 322] width 109 height 111
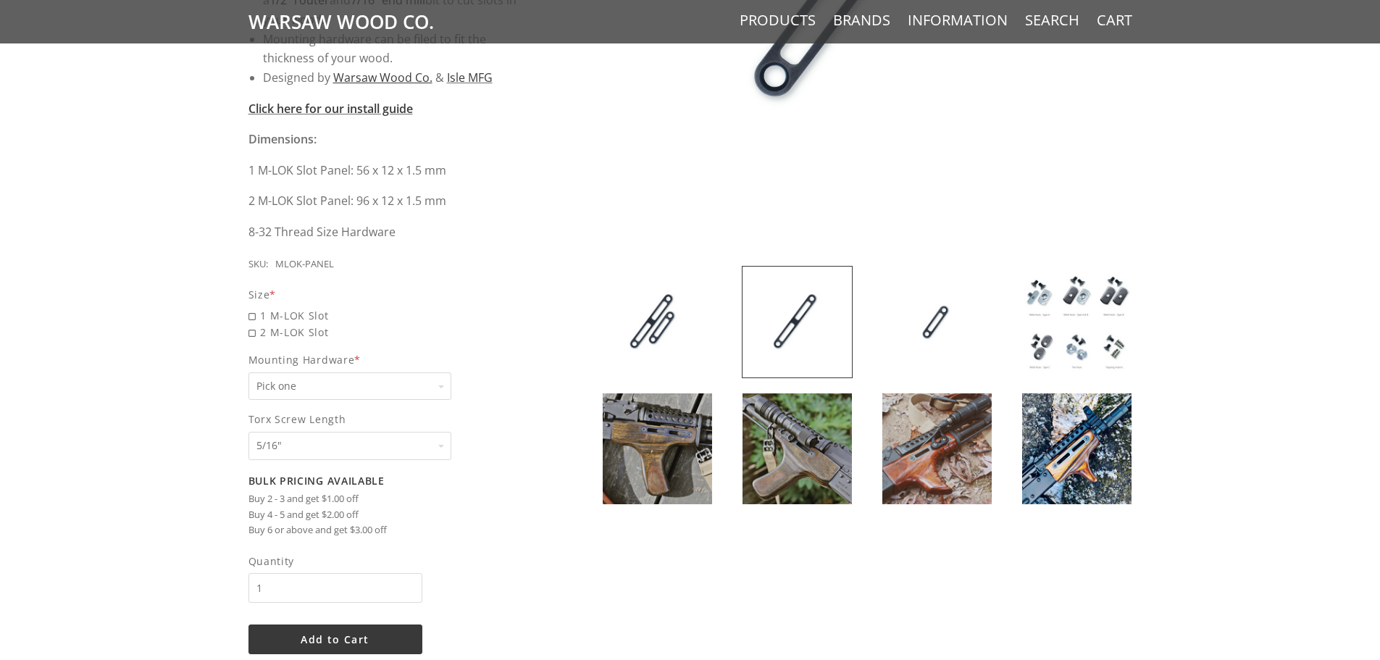
click at [697, 440] on img at bounding box center [657, 448] width 109 height 111
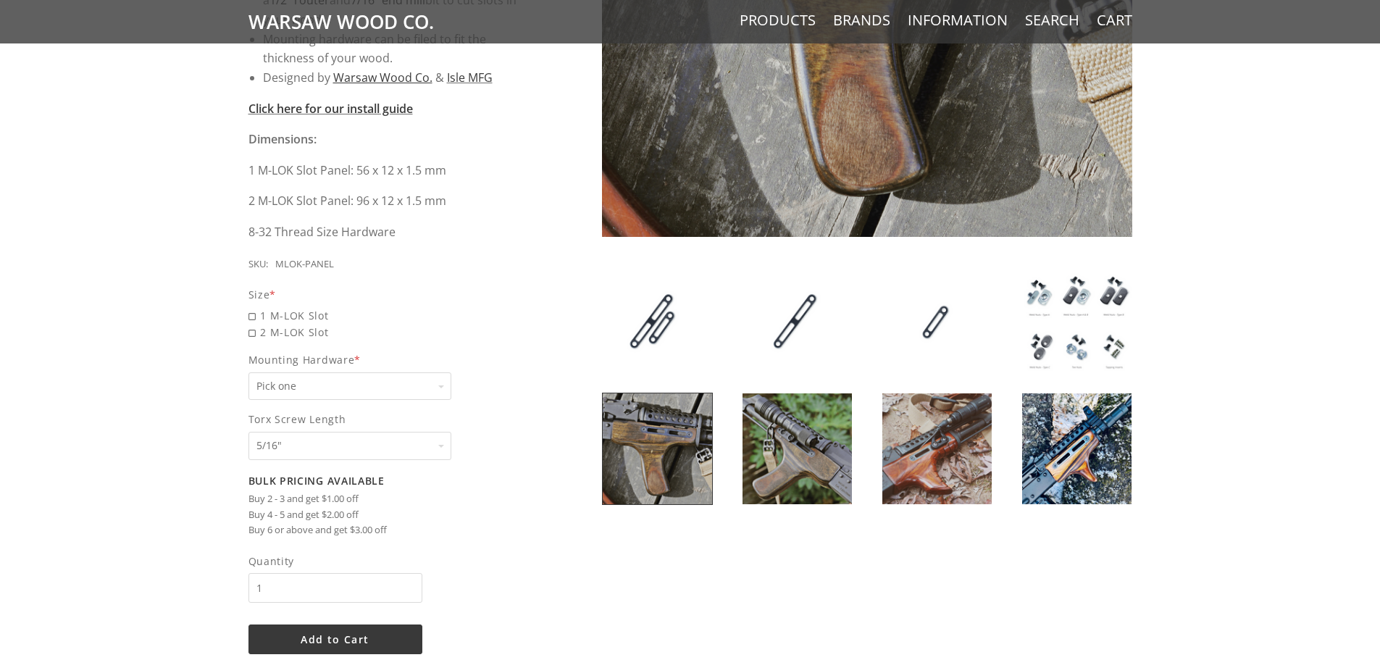
drag, startPoint x: 790, startPoint y: 456, endPoint x: 903, endPoint y: 464, distance: 113.3
click at [791, 456] on img at bounding box center [797, 448] width 109 height 111
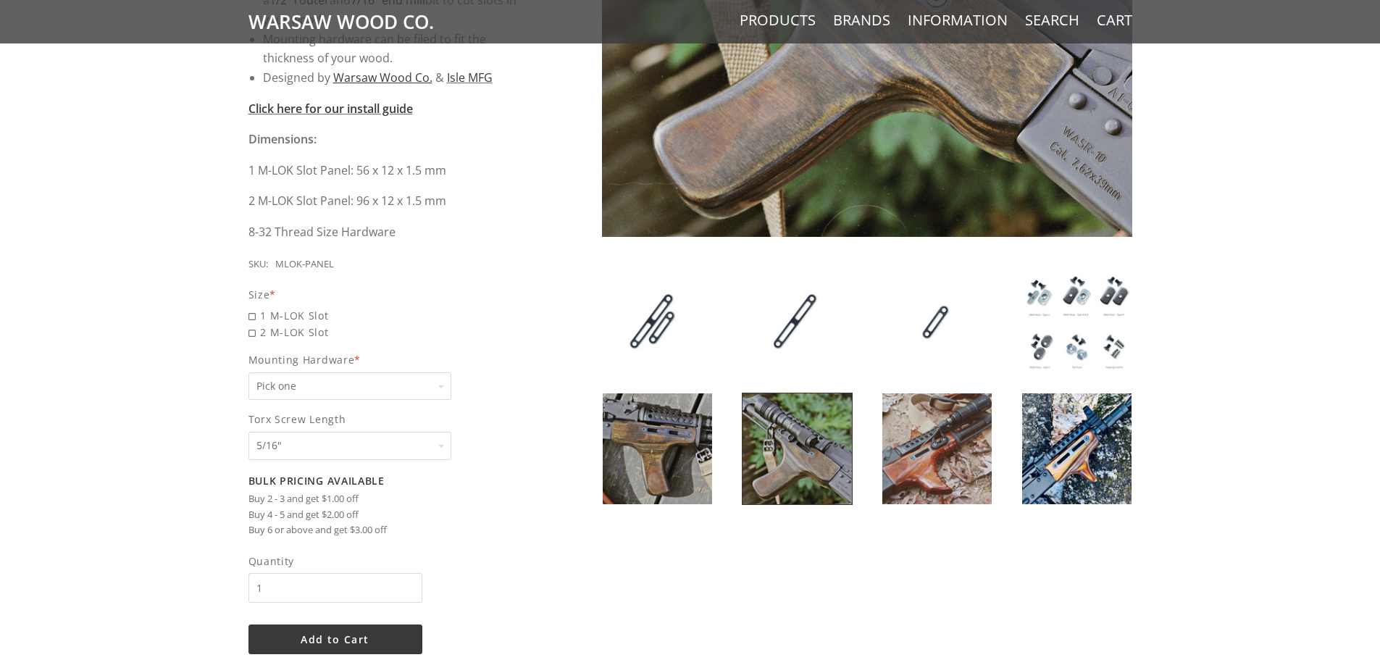
click at [930, 465] on img at bounding box center [936, 448] width 109 height 111
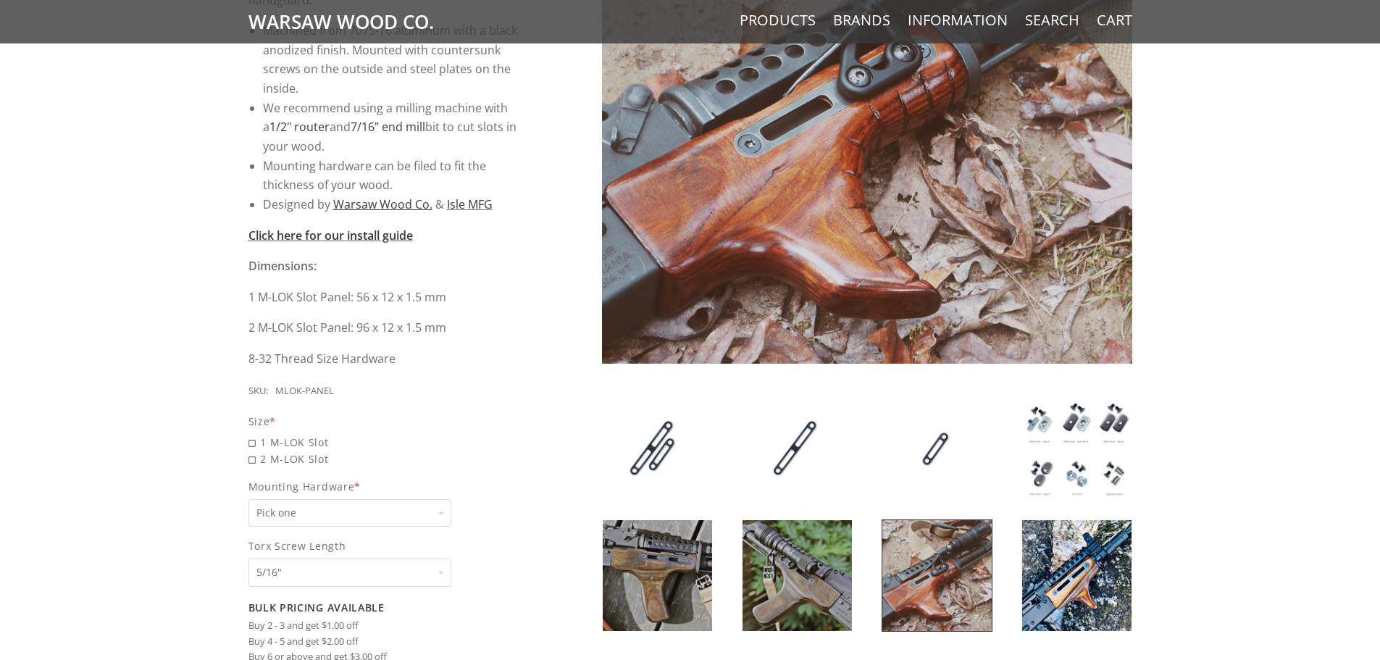
scroll to position [362, 0]
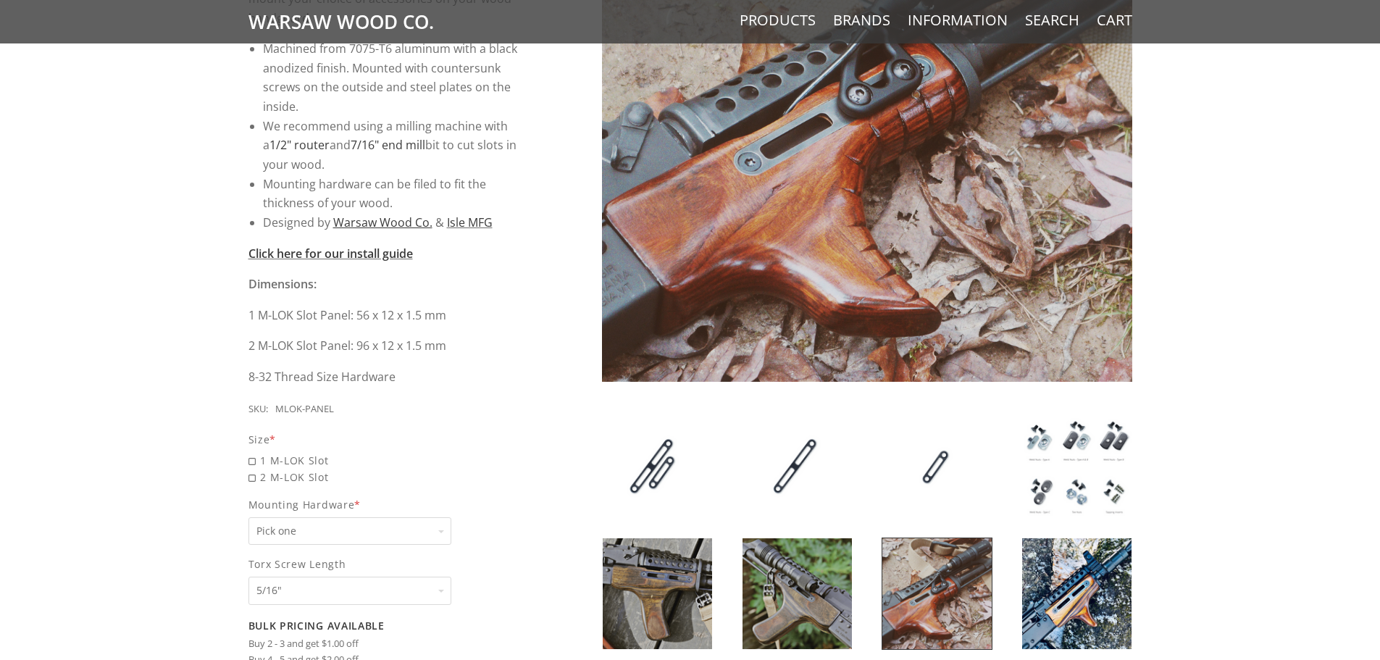
click at [1079, 493] on img at bounding box center [1076, 466] width 109 height 111
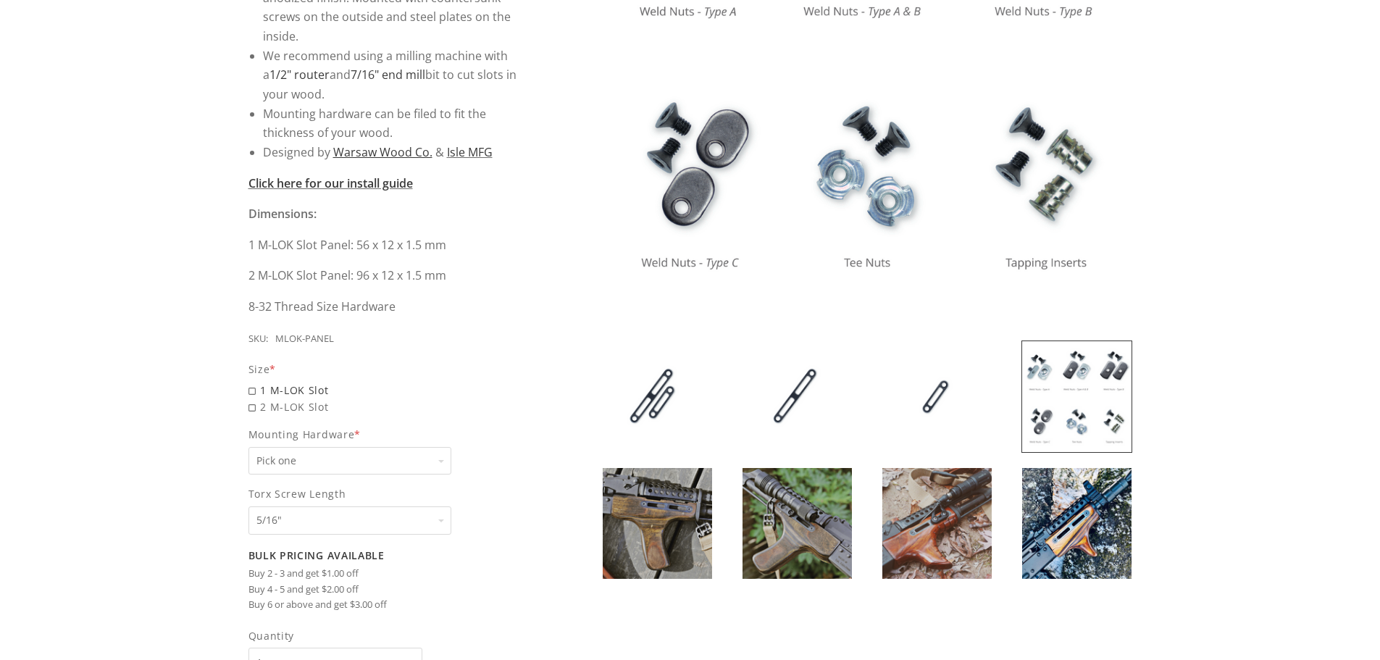
scroll to position [435, 0]
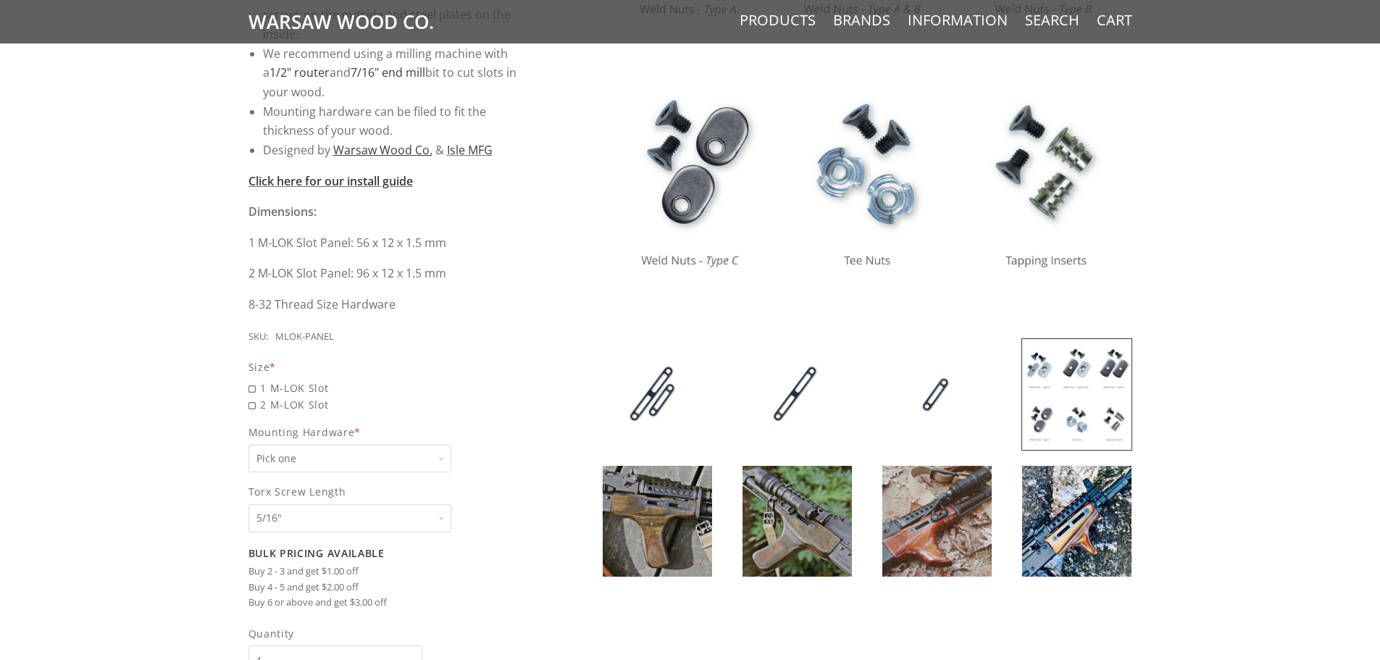
click at [393, 452] on select "Pick one None Weld Nuts - Type A & Torx Screws +$1 Weld Nuts - Type A + B & Tor…" at bounding box center [349, 459] width 203 height 28
click at [138, 295] on div "5 / 5 ( 1 Review) $10.00 Sleek, solid, simple. Keep your classic wood - add som…" at bounding box center [690, 275] width 1380 height 1050
click at [661, 513] on img at bounding box center [657, 521] width 109 height 111
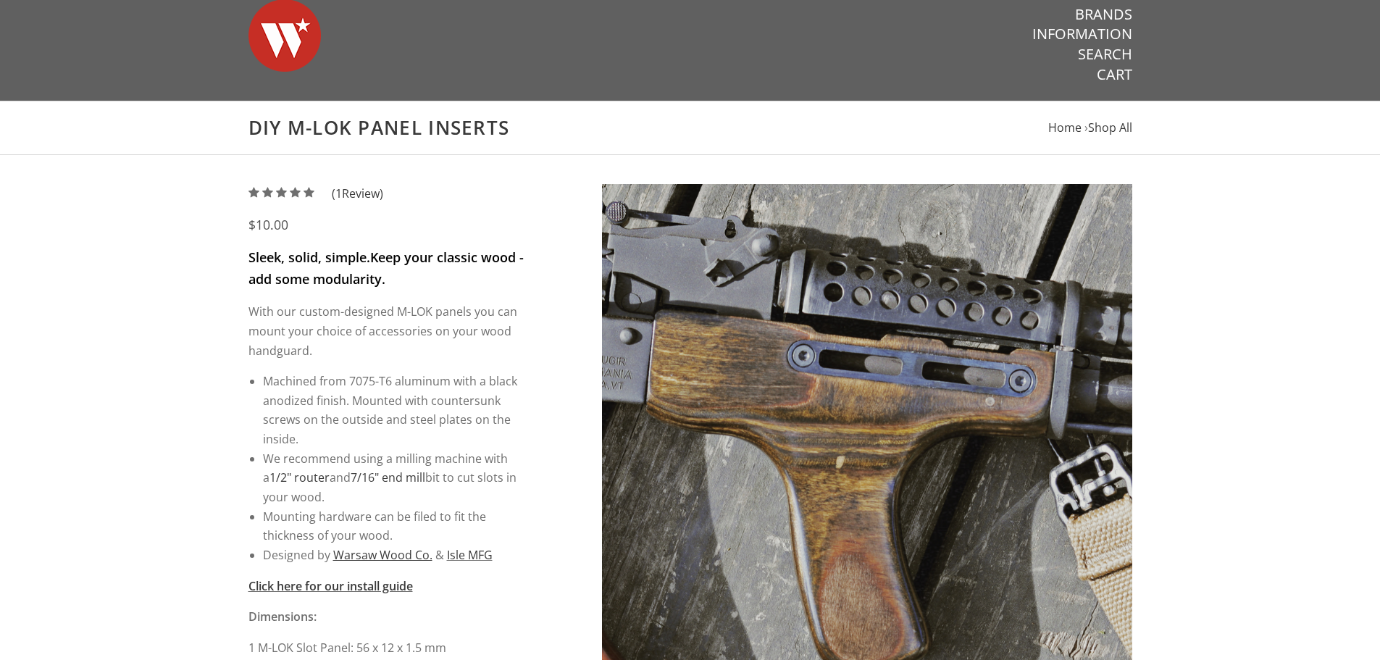
scroll to position [0, 0]
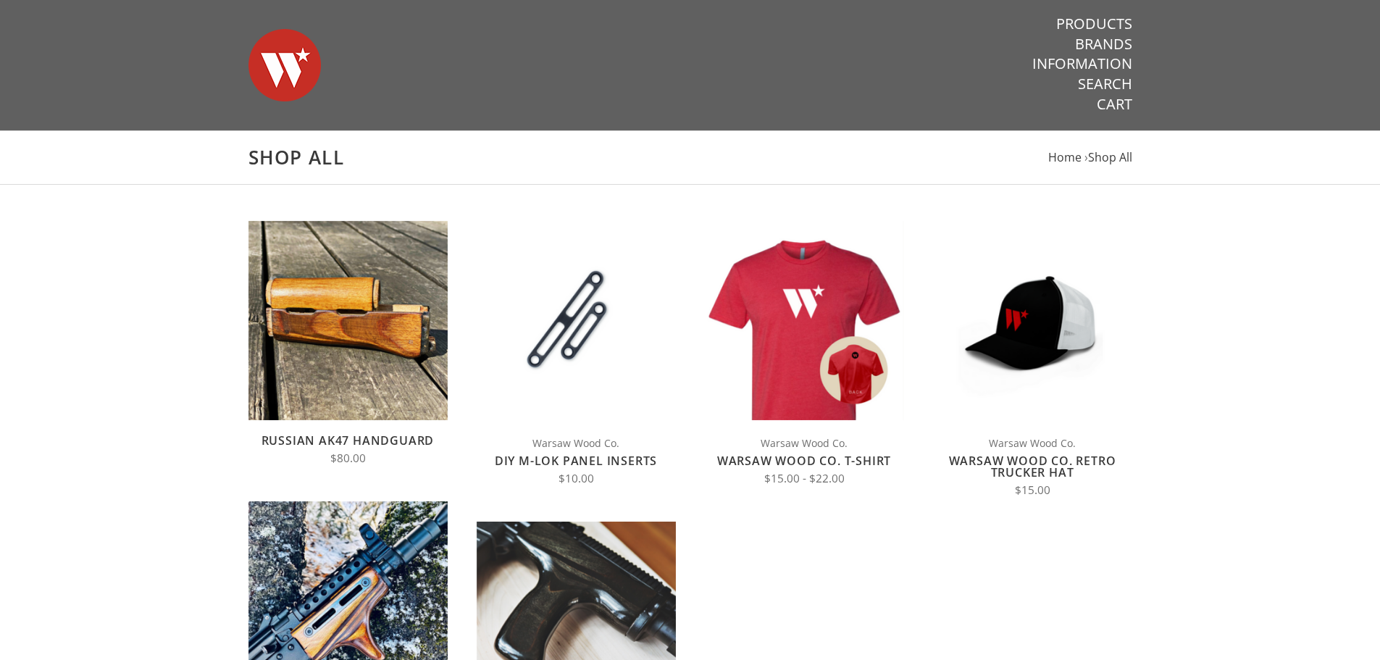
scroll to position [145, 0]
